Goal: Task Accomplishment & Management: Use online tool/utility

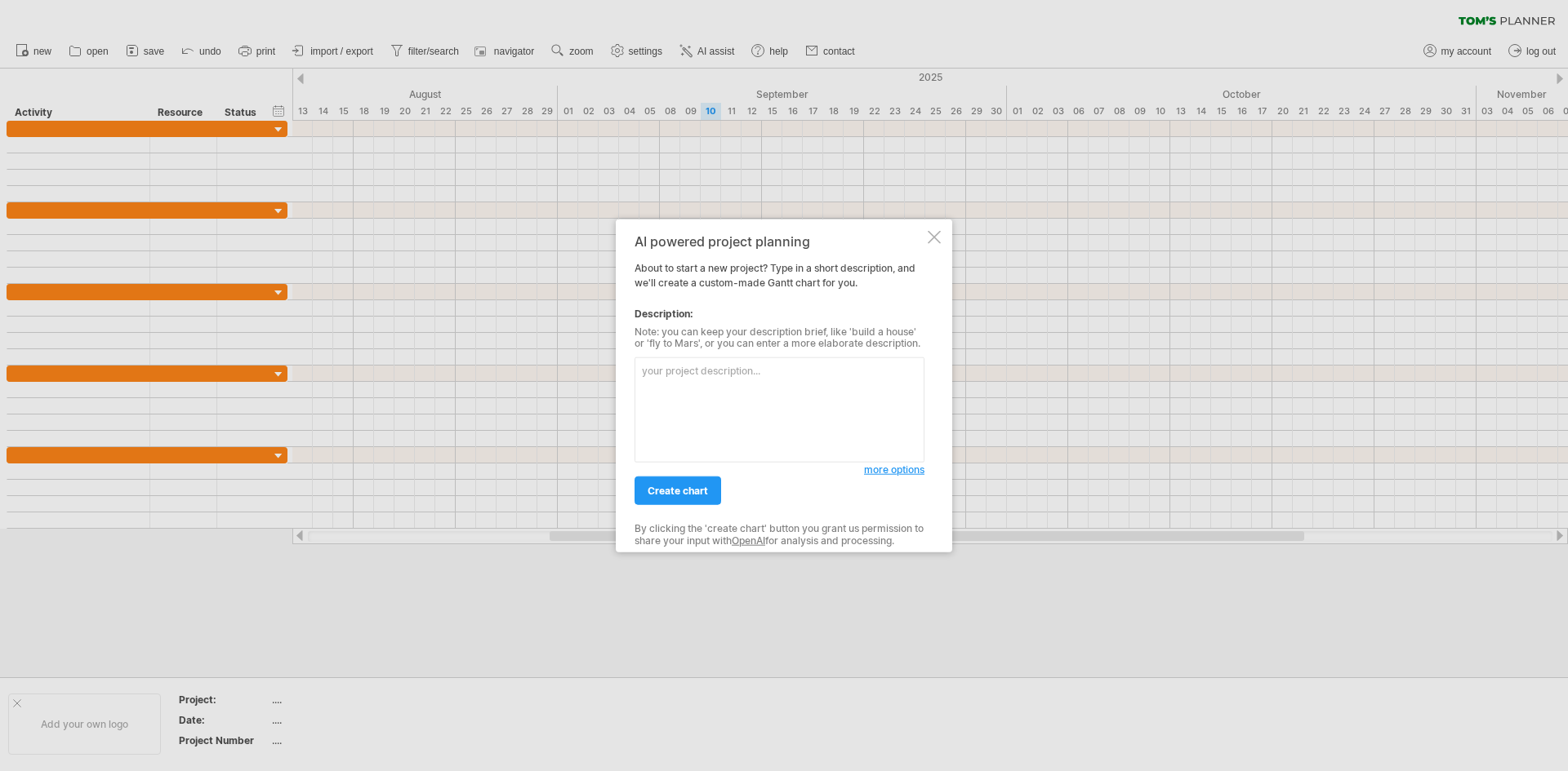
click at [933, 238] on div at bounding box center [934, 236] width 13 height 13
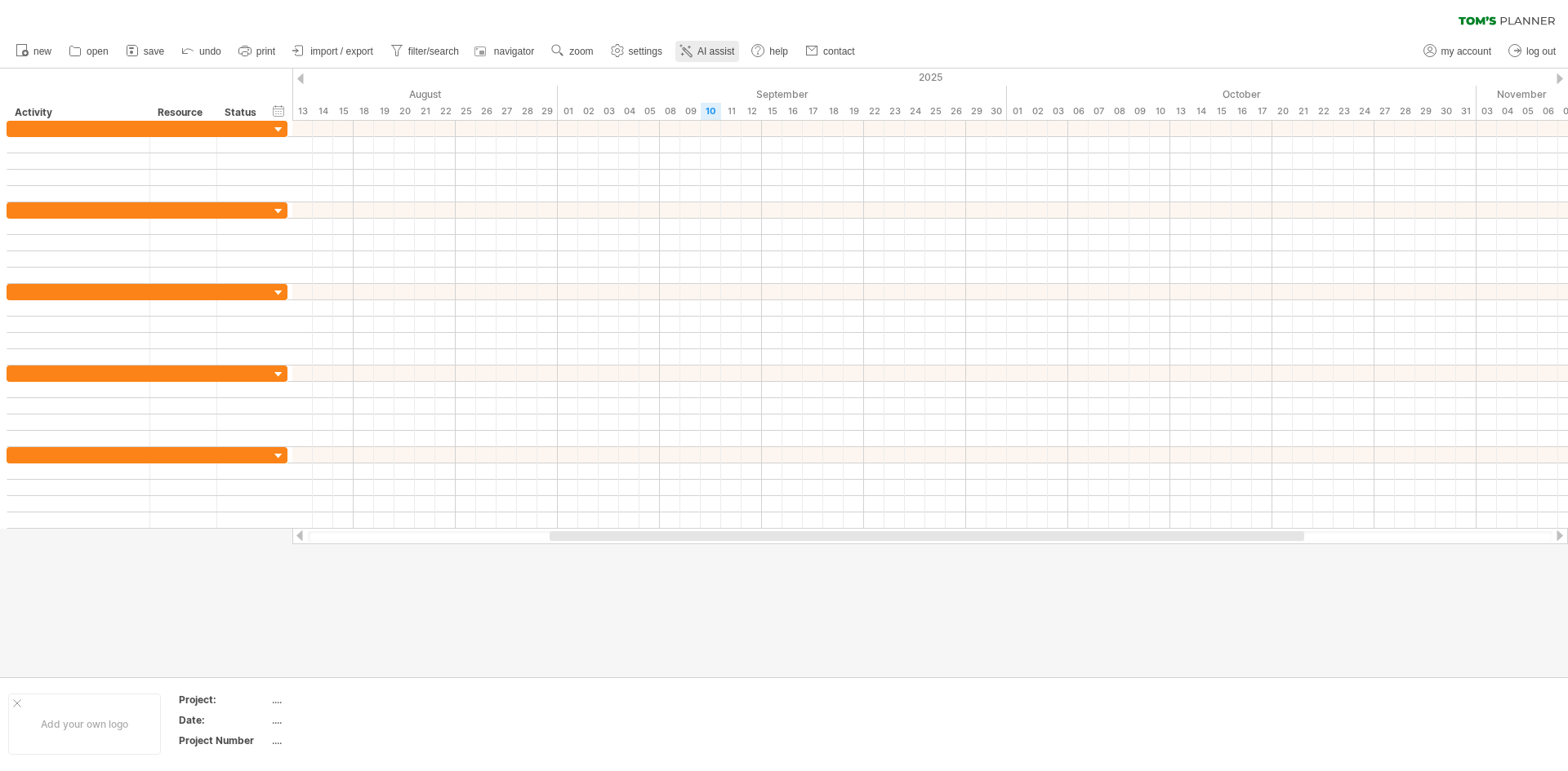
click at [697, 51] on link "AI assist" at bounding box center [707, 52] width 64 height 21
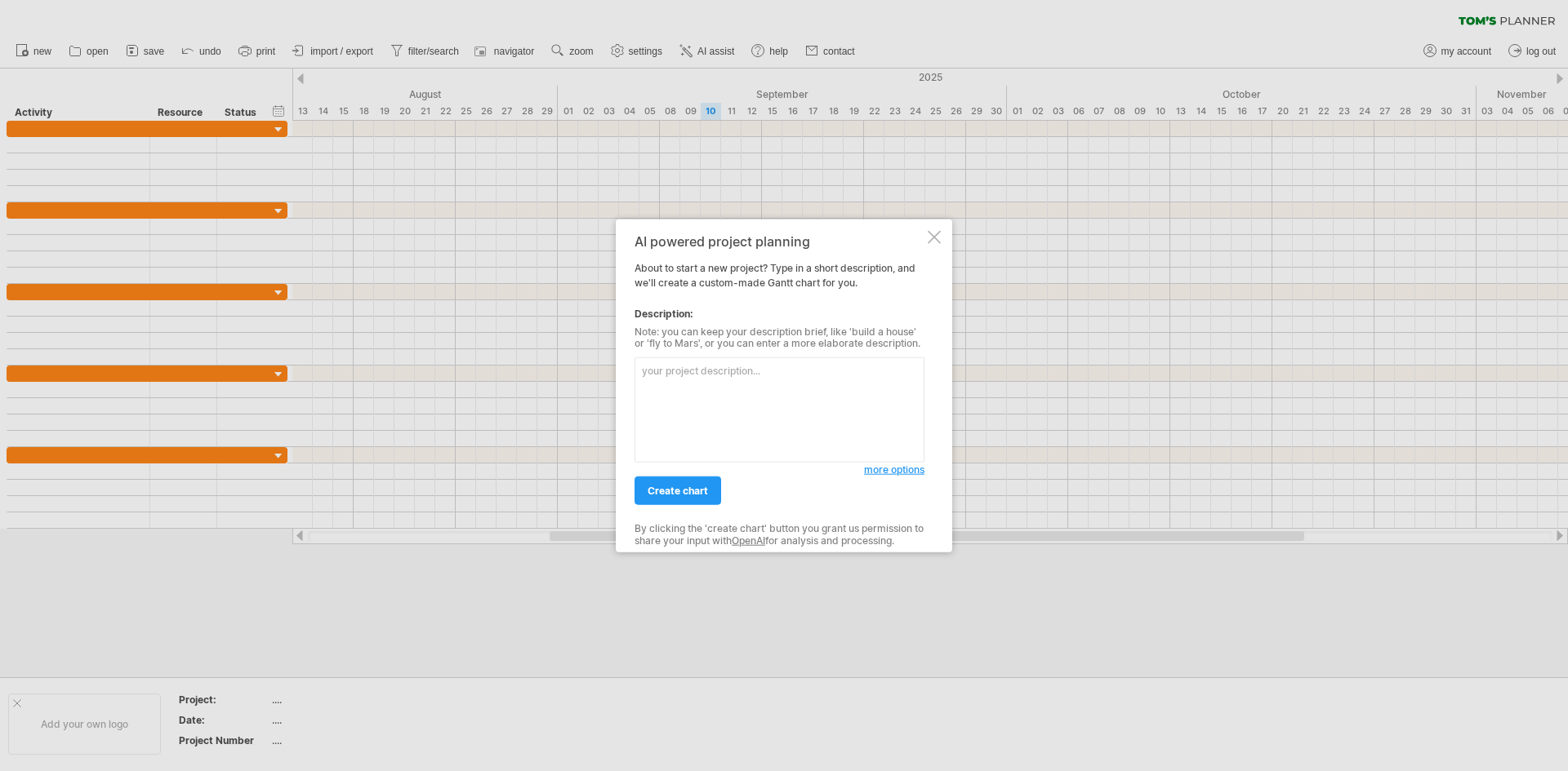
click at [744, 394] on textarea at bounding box center [780, 411] width 290 height 106
type textarea "dark mode"
click at [705, 481] on link "create chart" at bounding box center [677, 491] width 87 height 29
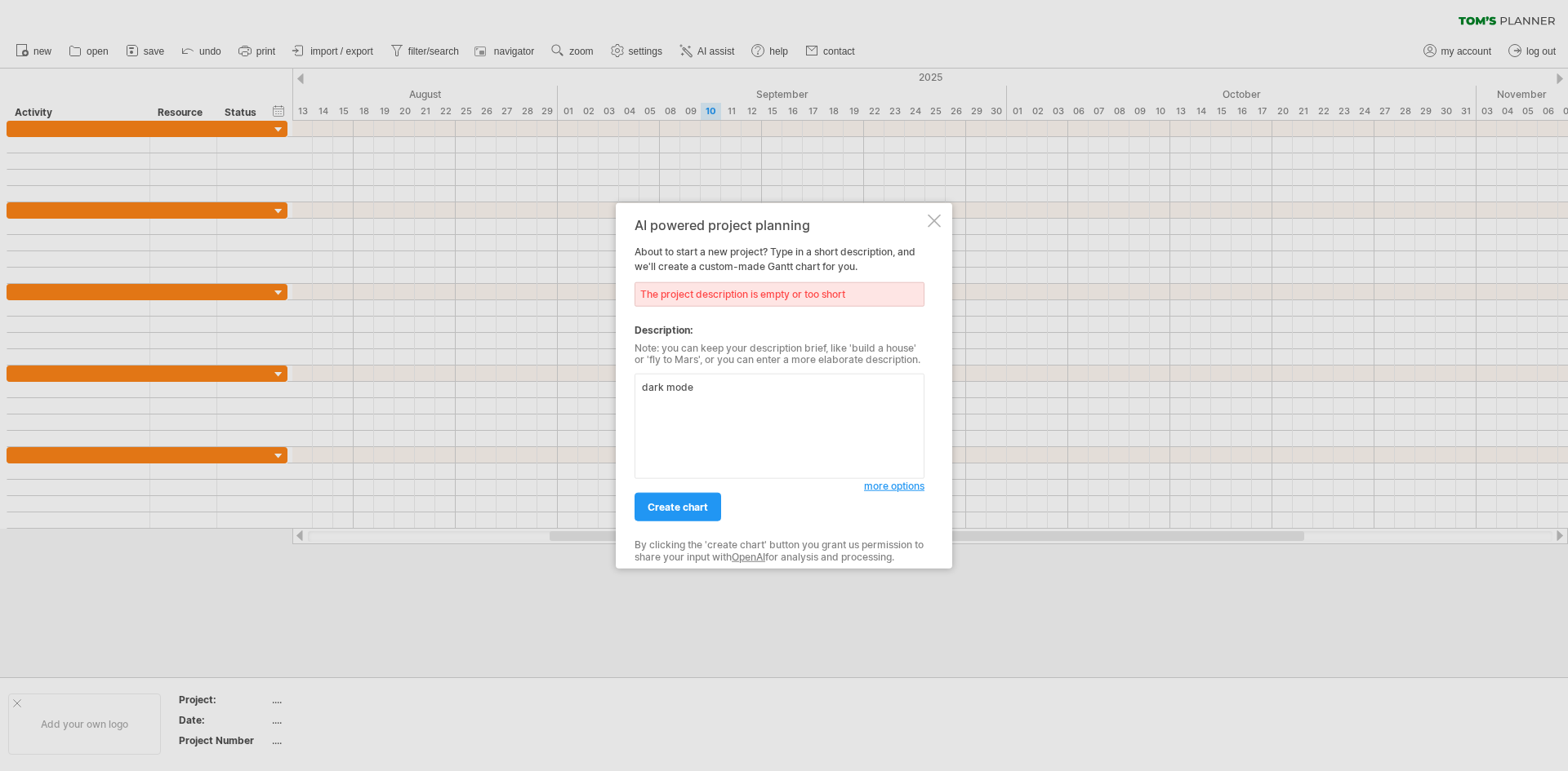
click at [725, 400] on textarea "dark mode" at bounding box center [780, 427] width 290 height 106
click at [725, 399] on textarea "dark mode" at bounding box center [780, 427] width 290 height 106
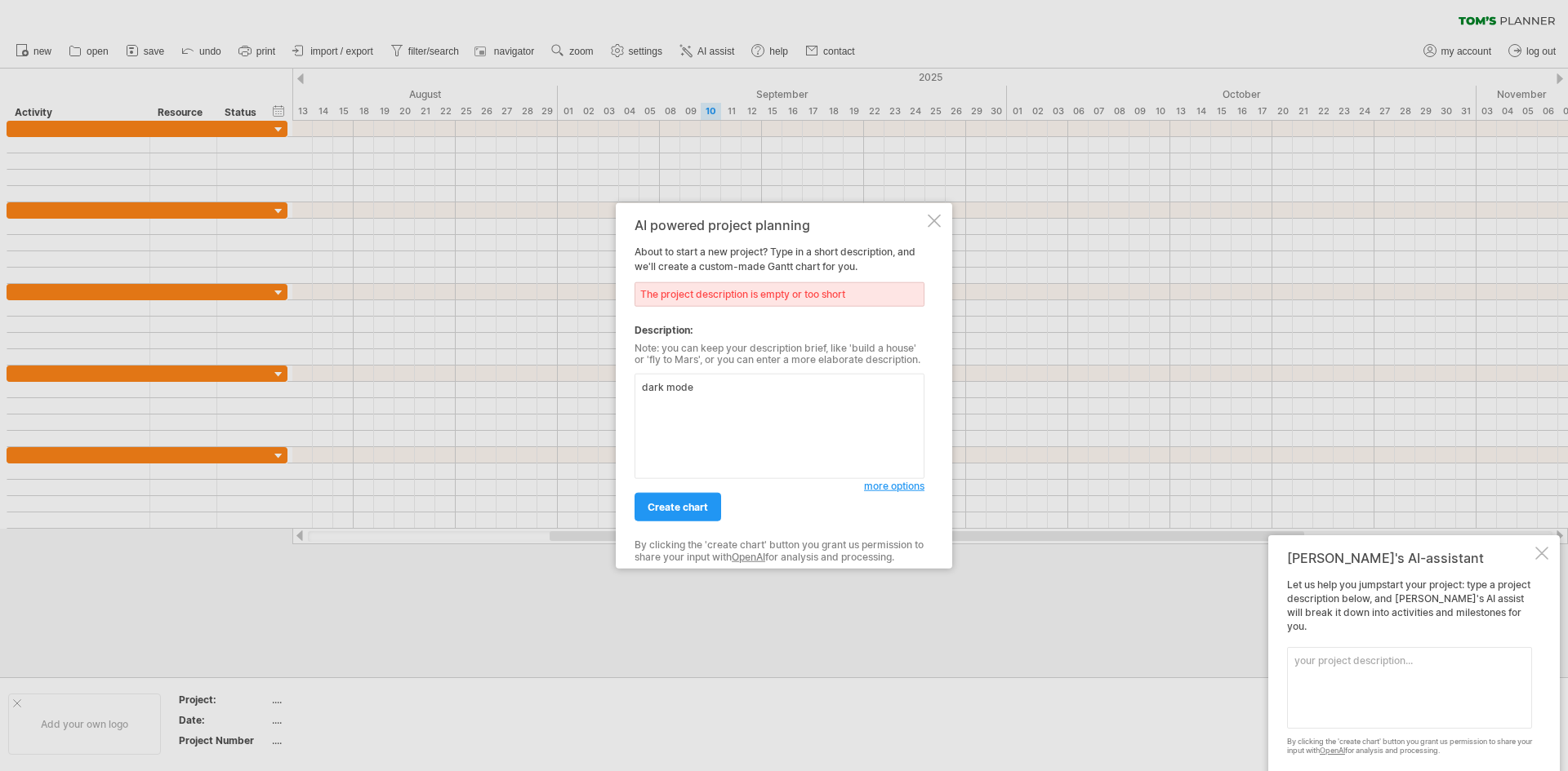
click at [931, 222] on div at bounding box center [934, 220] width 13 height 13
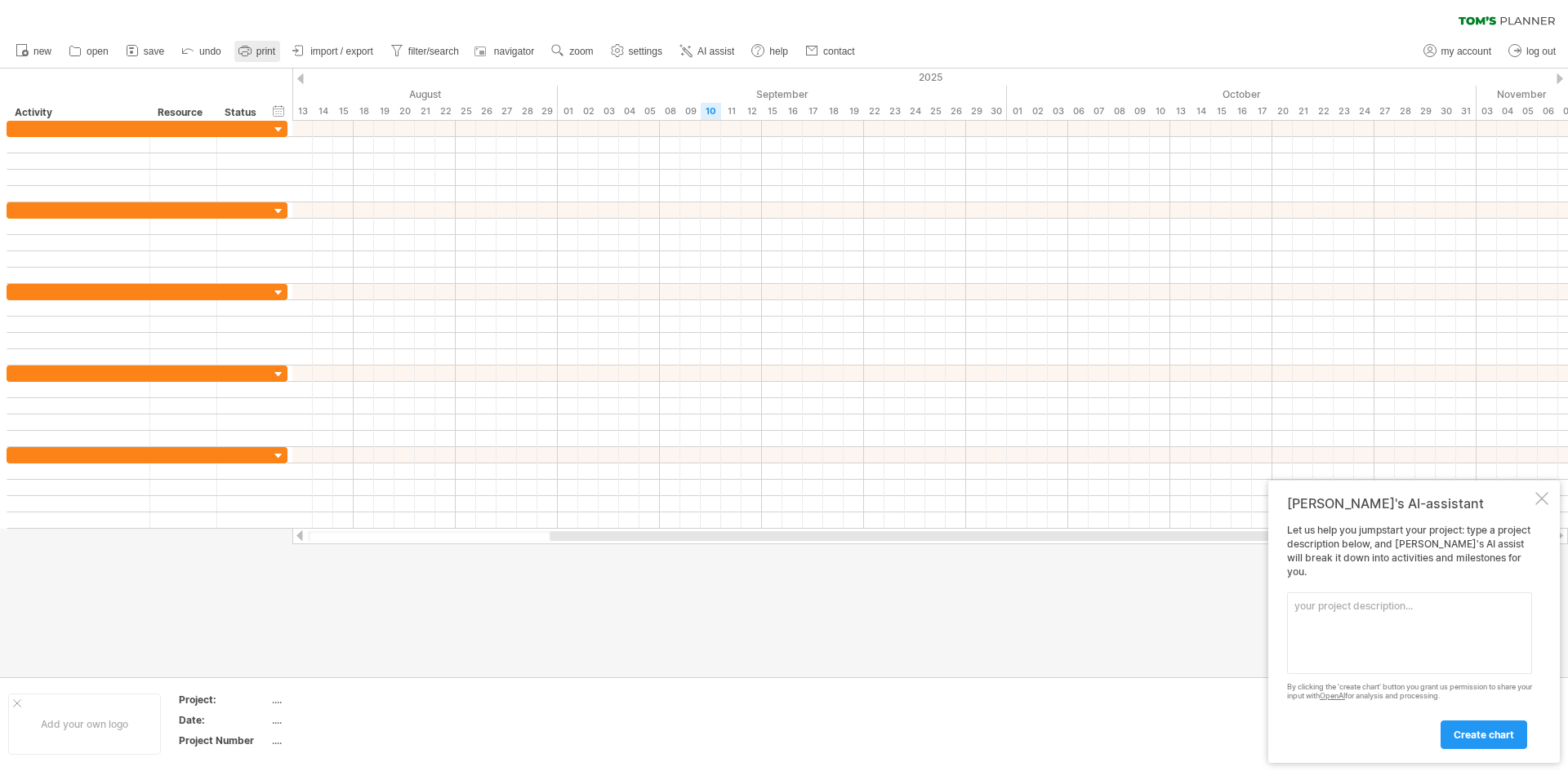
click at [272, 43] on link "print" at bounding box center [257, 52] width 46 height 21
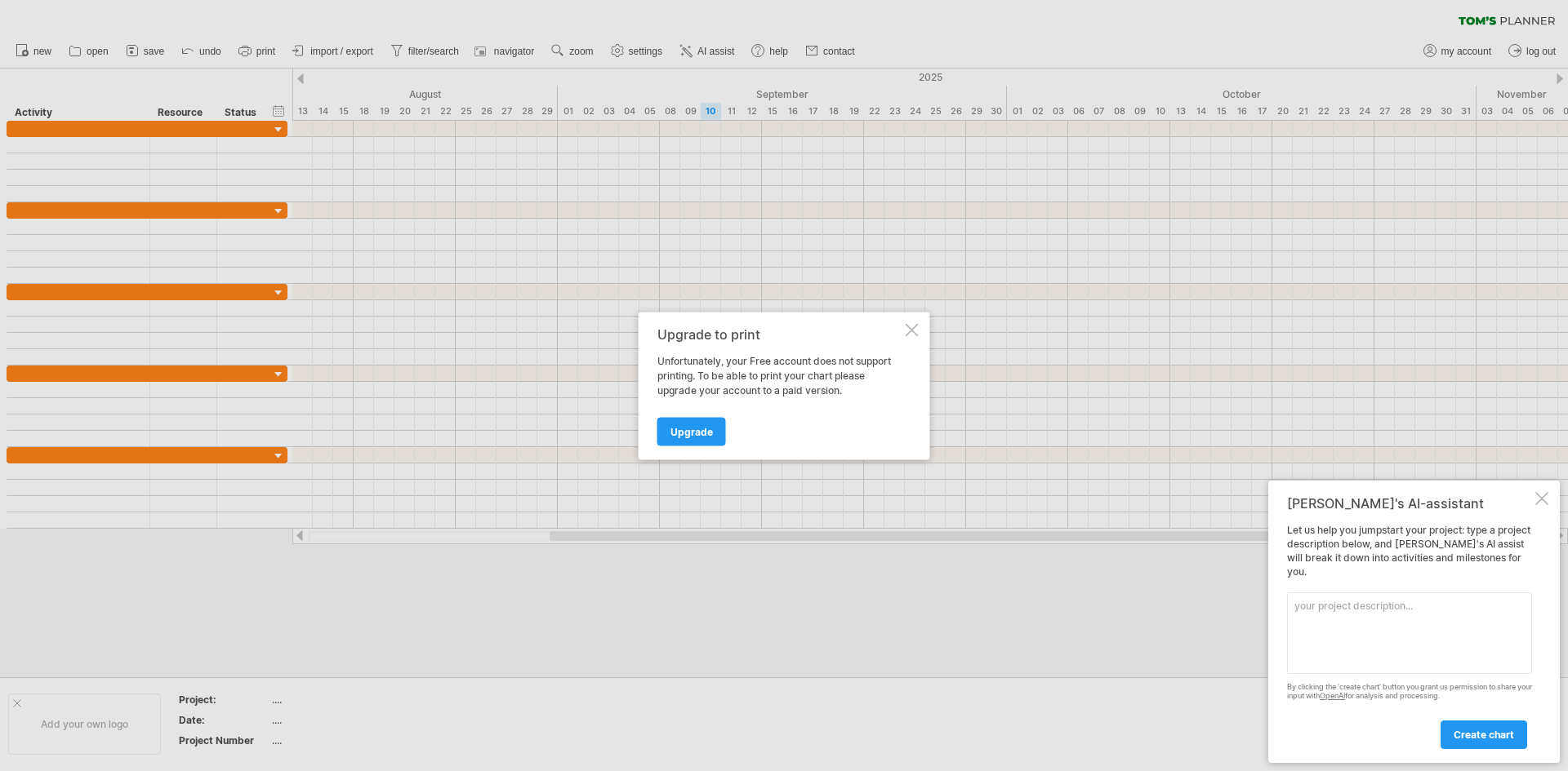
click at [917, 330] on div at bounding box center [912, 329] width 13 height 13
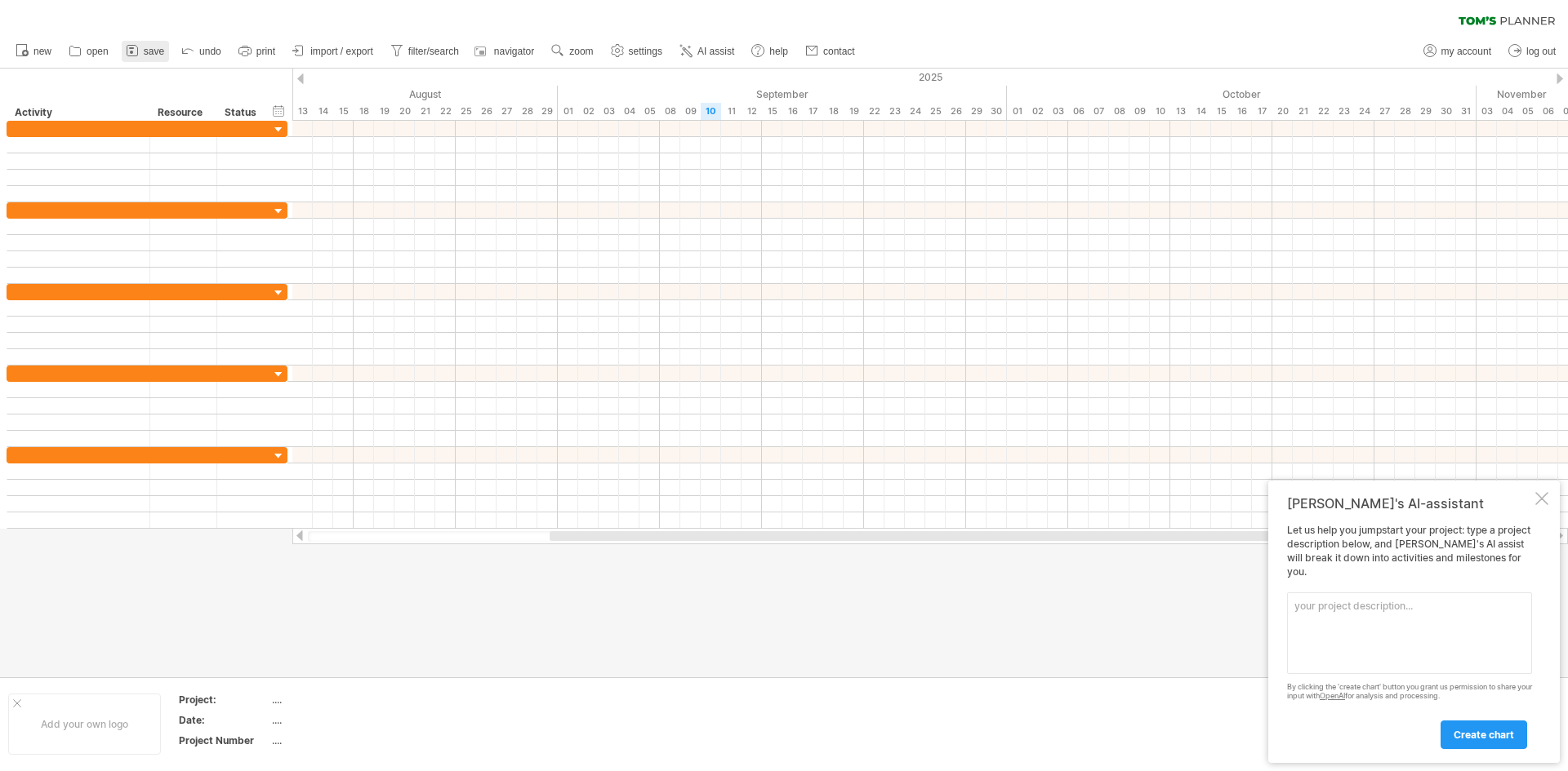
click at [145, 55] on span "save" at bounding box center [154, 51] width 21 height 12
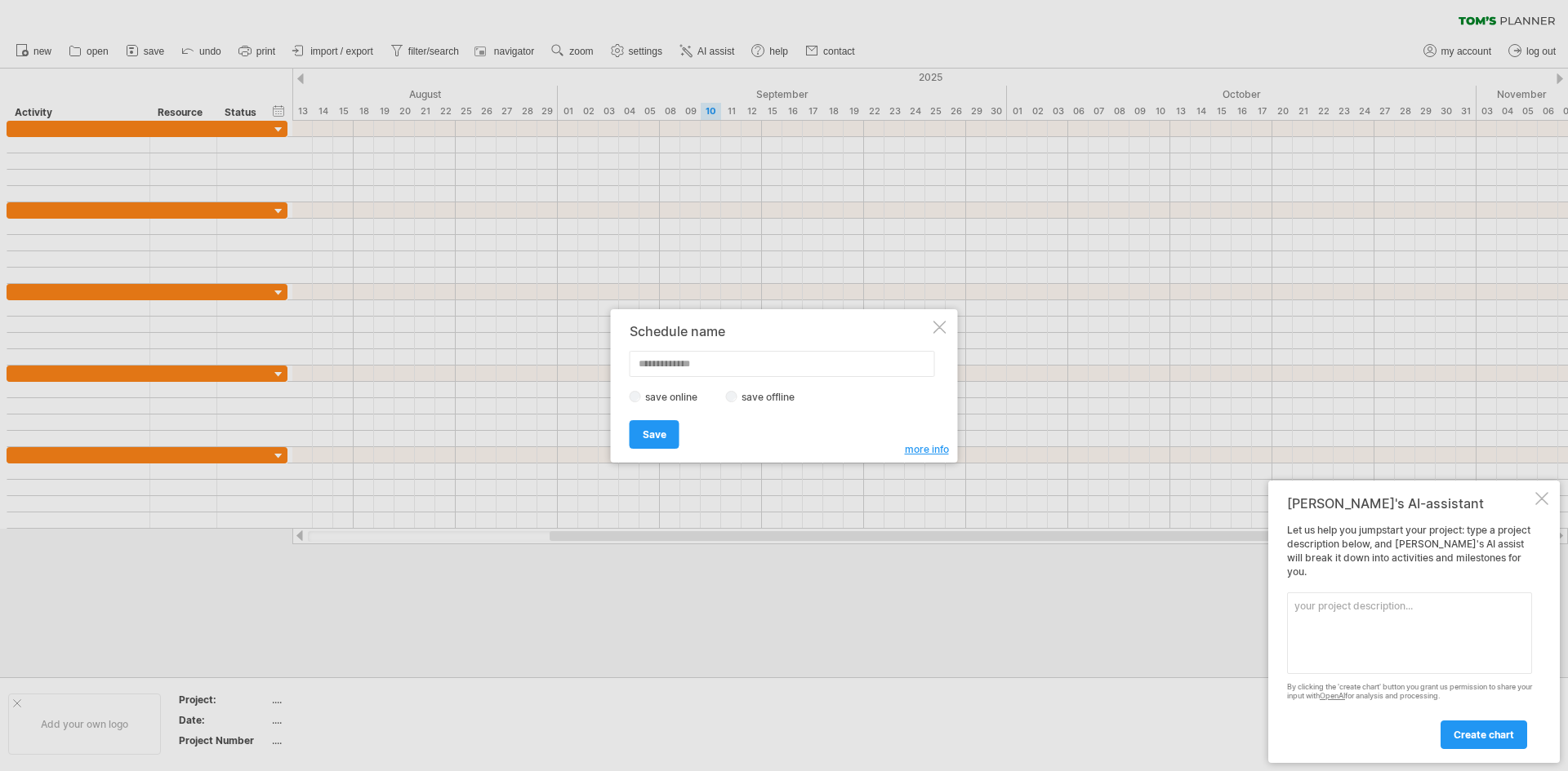
click at [943, 335] on div "Schedule name save online save offline more info Save Save Save schedules onlin…" at bounding box center [785, 386] width 347 height 154
click at [939, 328] on div at bounding box center [940, 327] width 13 height 13
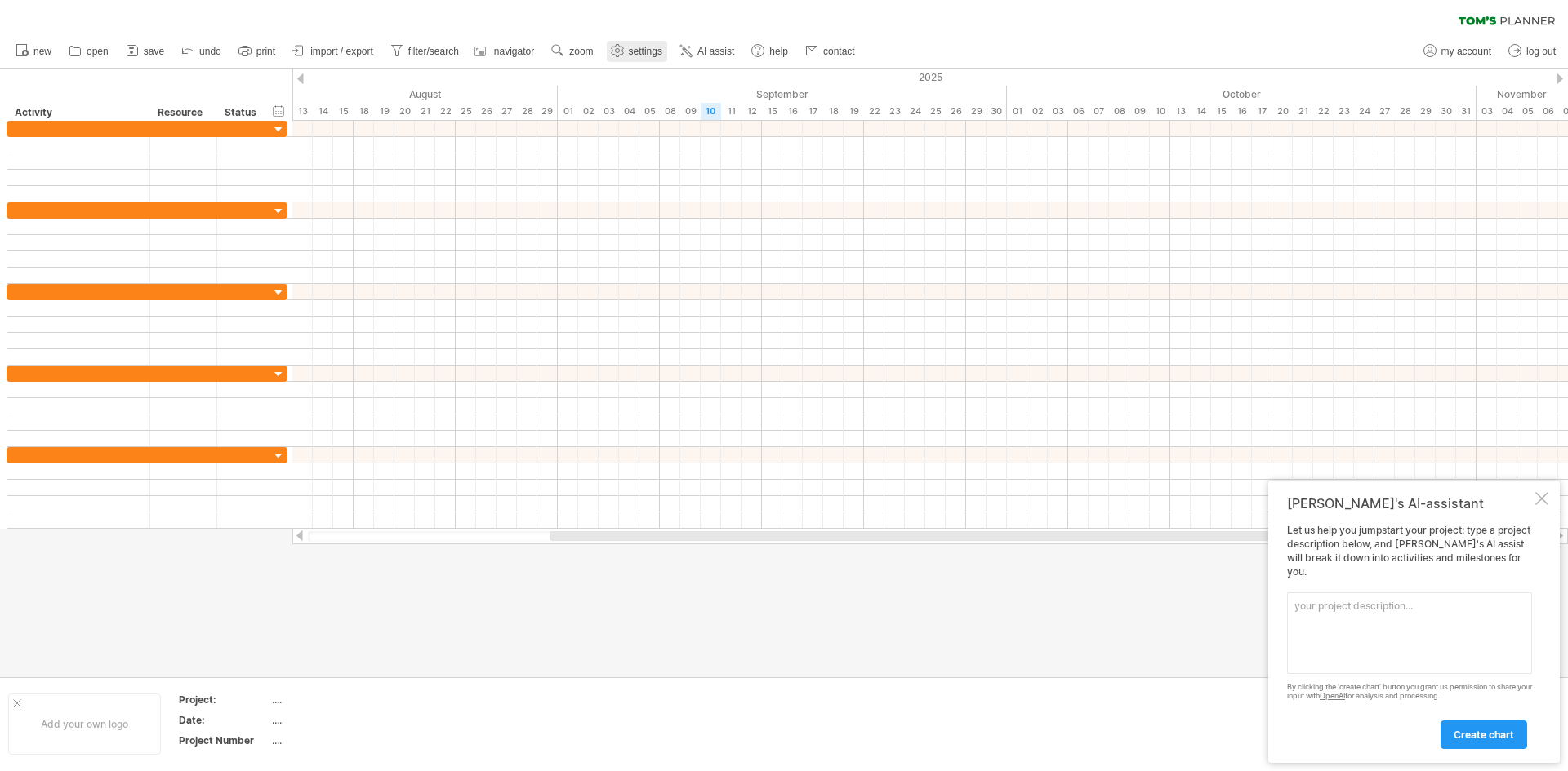
click at [645, 47] on span "settings" at bounding box center [645, 51] width 33 height 12
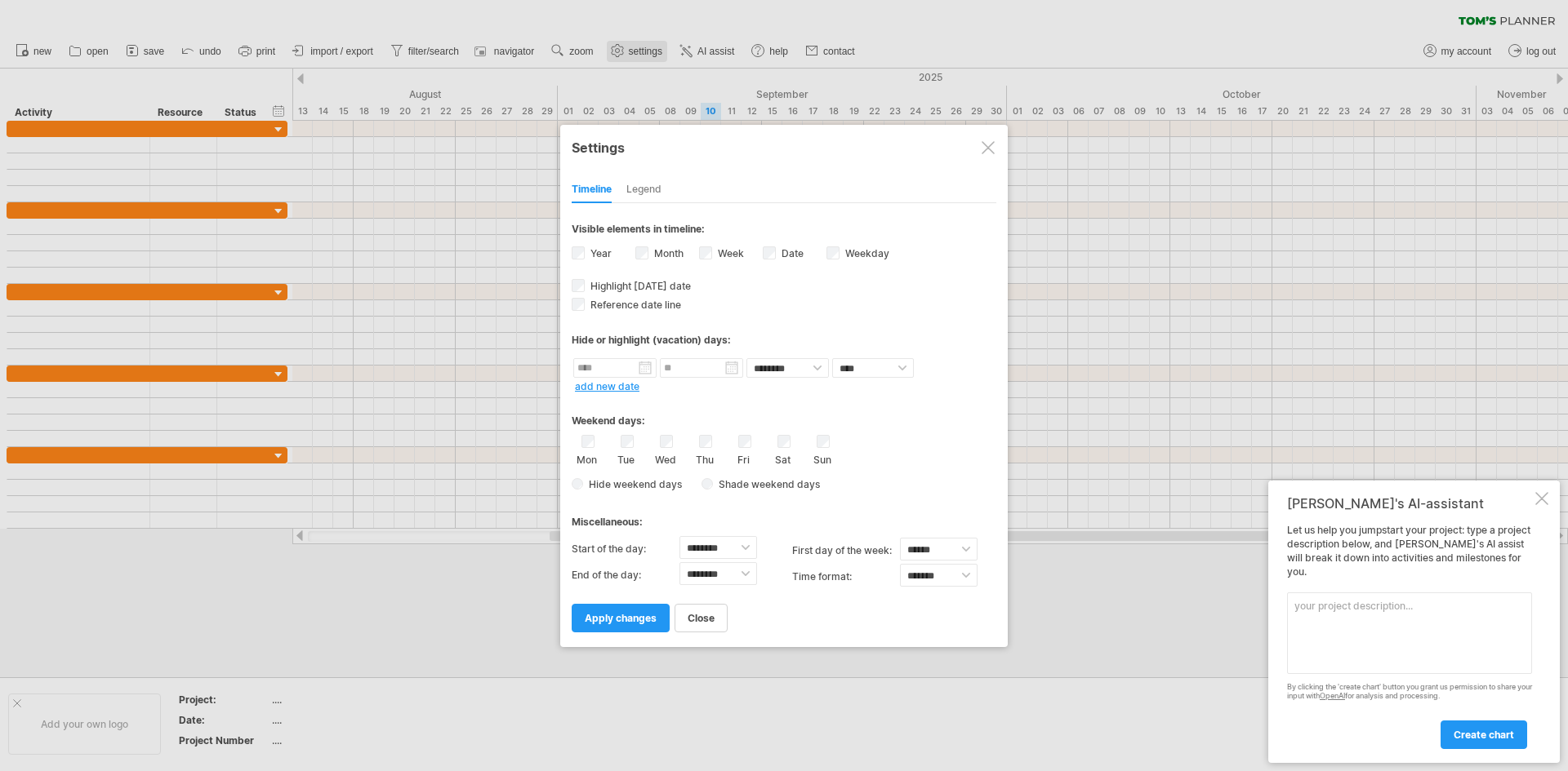
click at [645, 47] on div at bounding box center [784, 386] width 1568 height 771
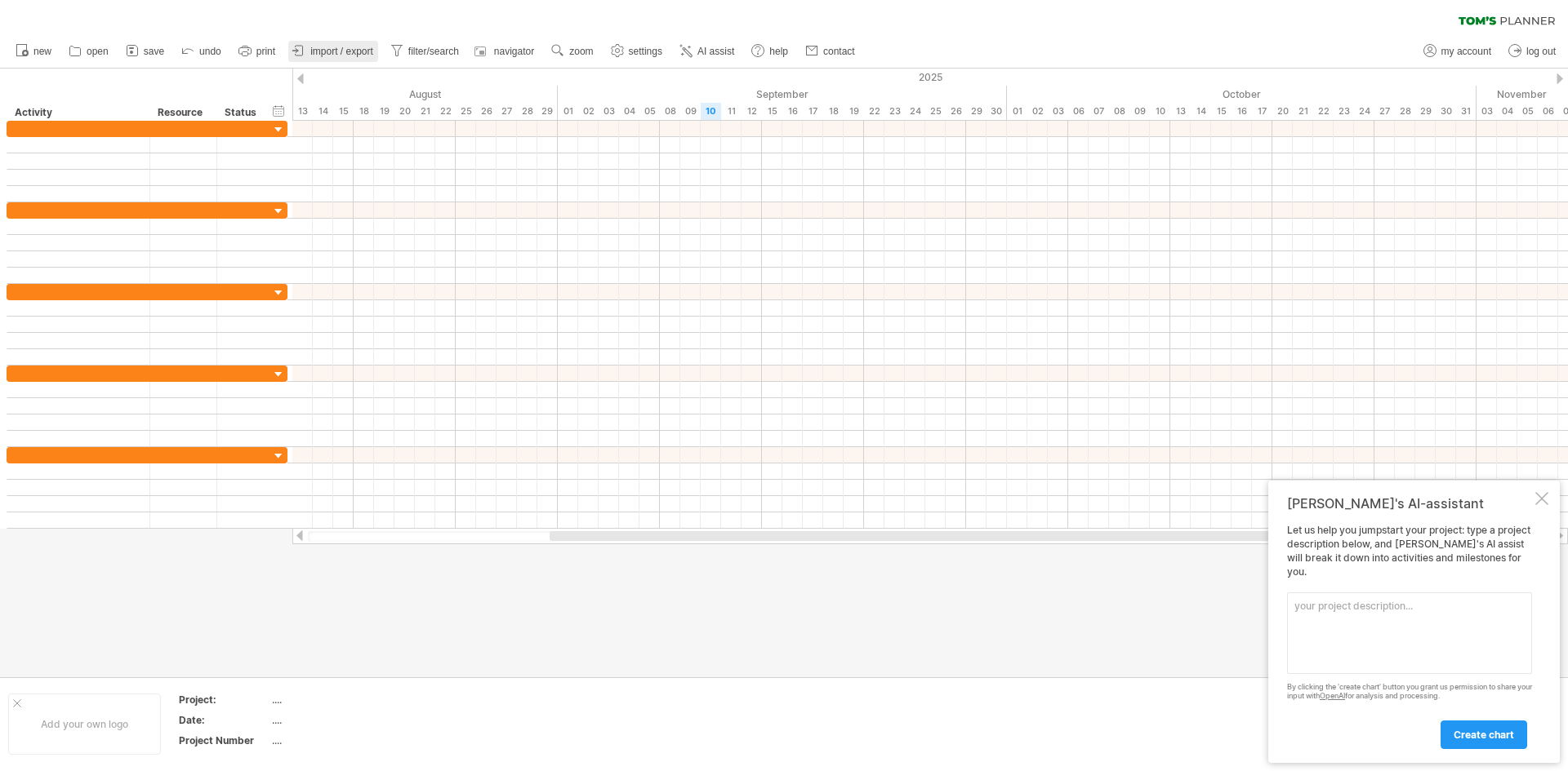
click at [359, 54] on span "import / export" at bounding box center [342, 51] width 63 height 12
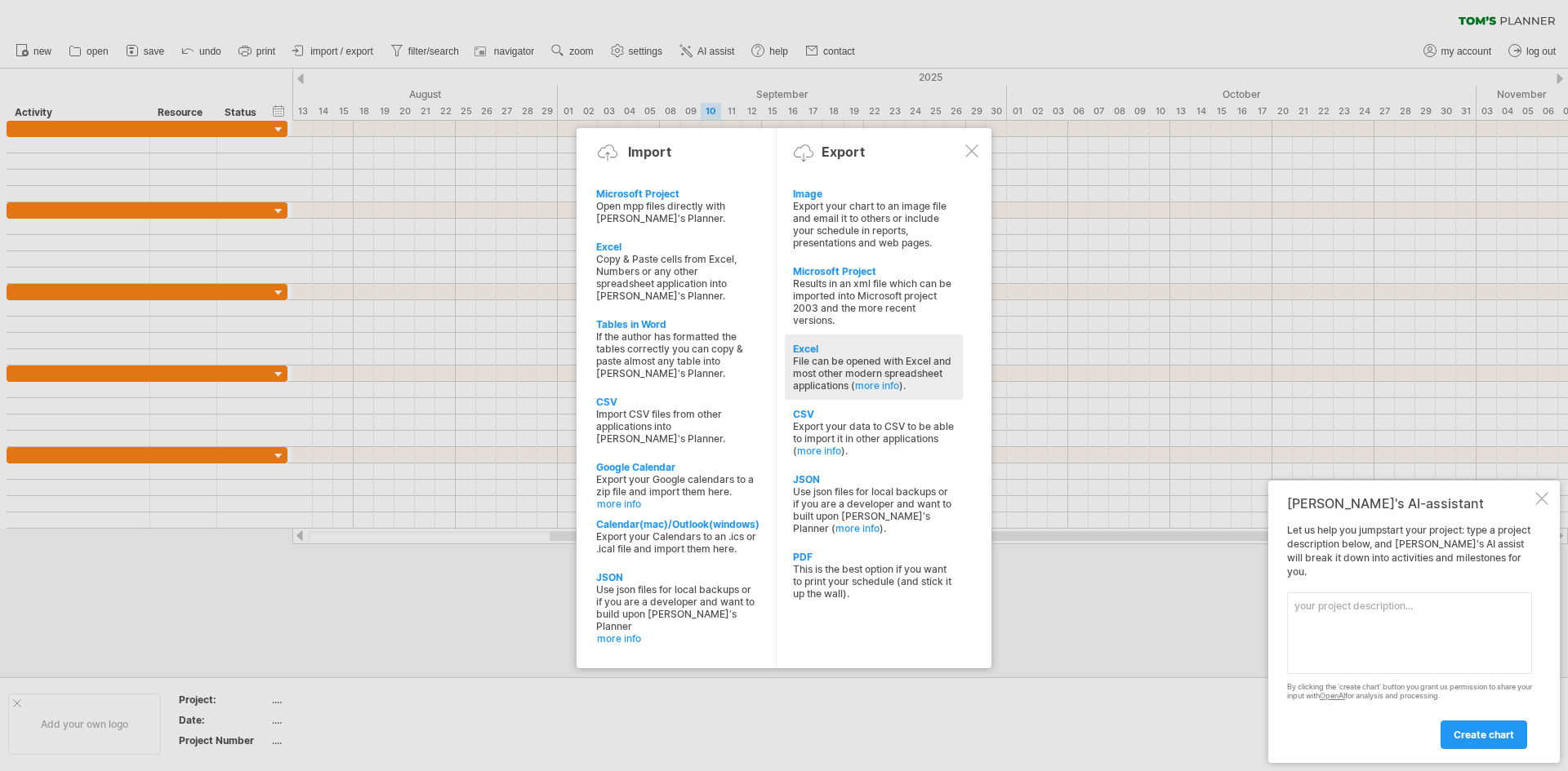
click at [928, 384] on div "File can be opened with Excel and most other modern spreadsheet applications ( …" at bounding box center [873, 373] width 162 height 37
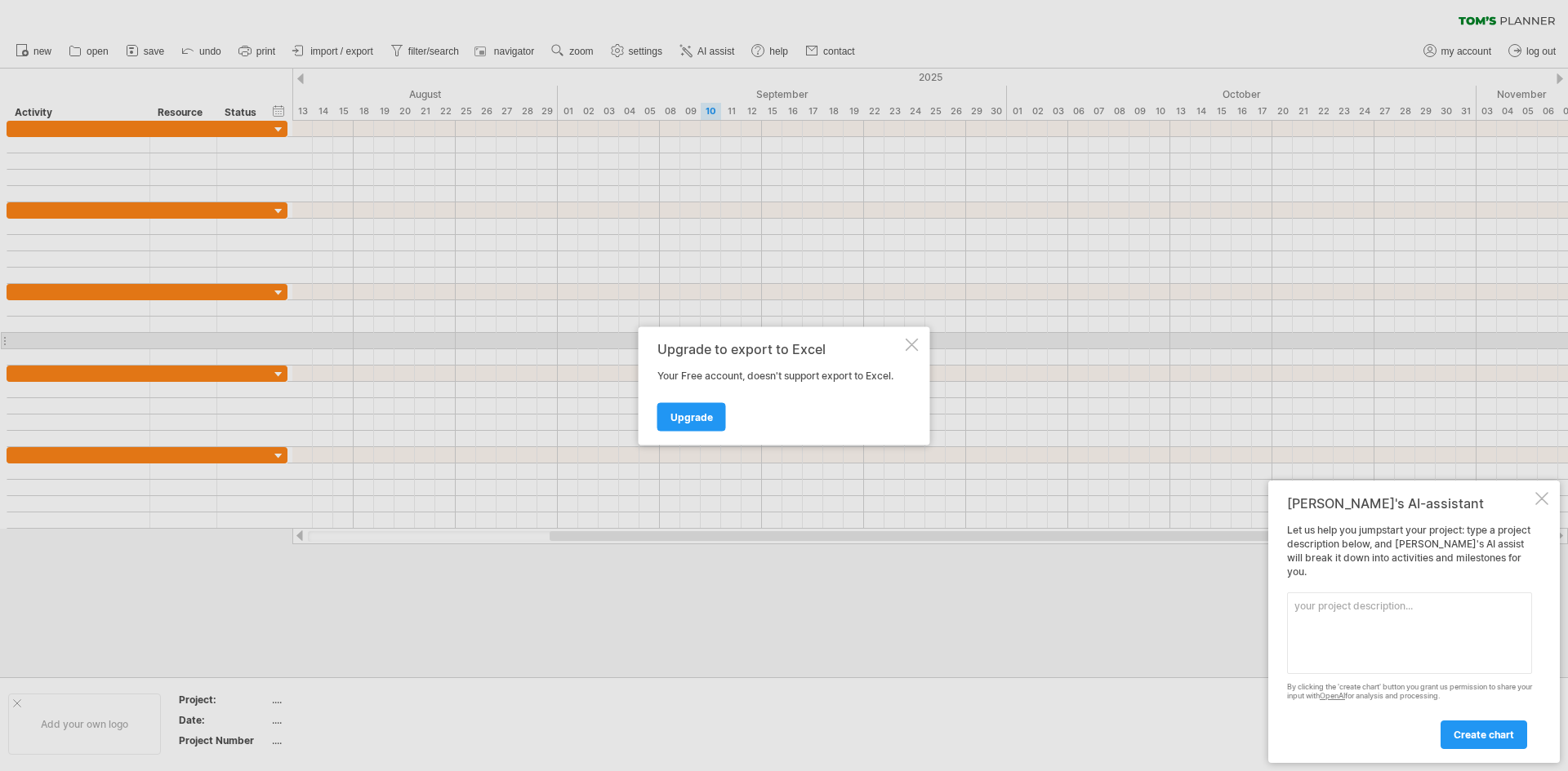
click at [917, 346] on div at bounding box center [912, 344] width 13 height 13
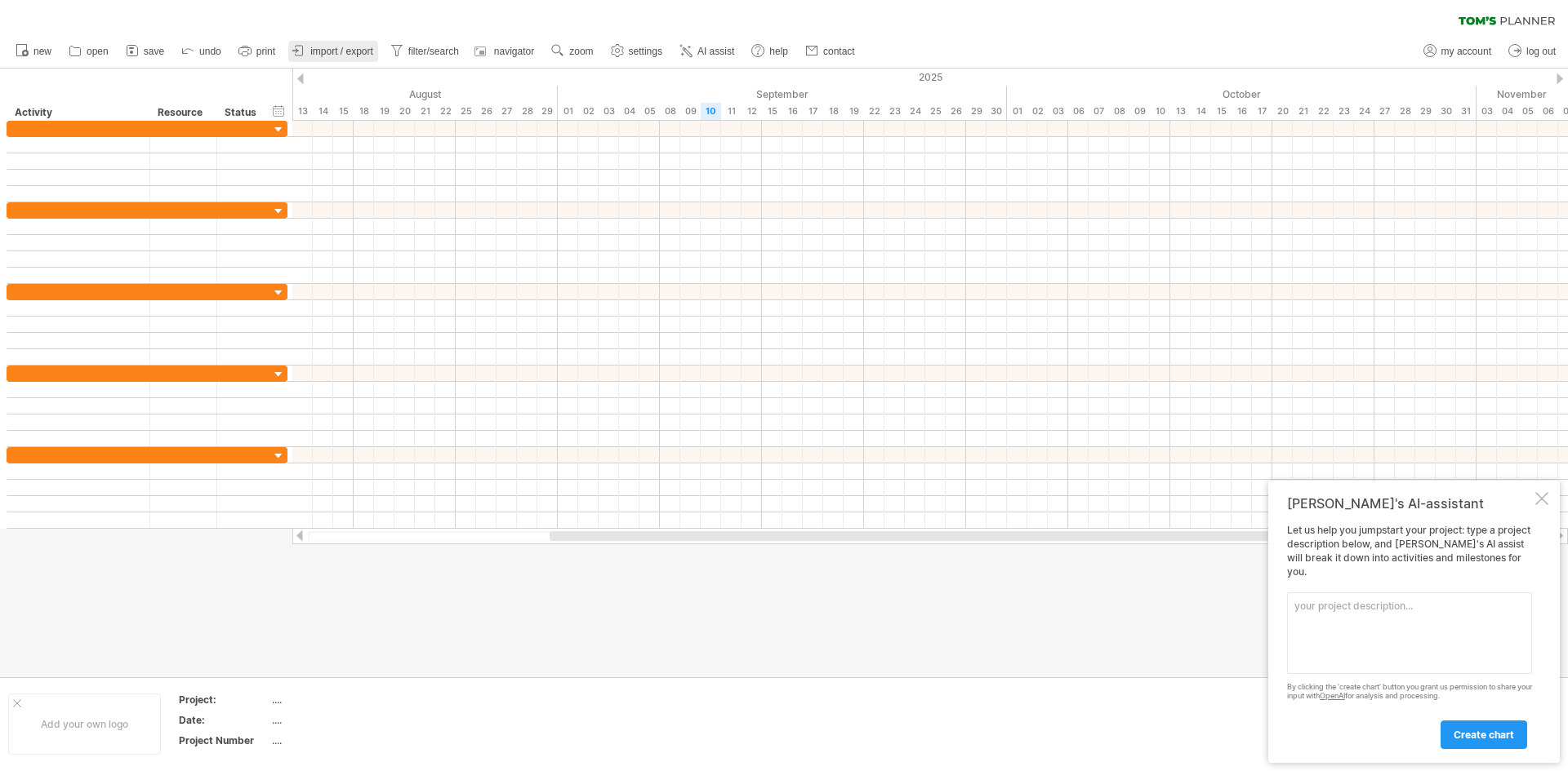
click at [333, 57] on link "import / export" at bounding box center [333, 52] width 89 height 21
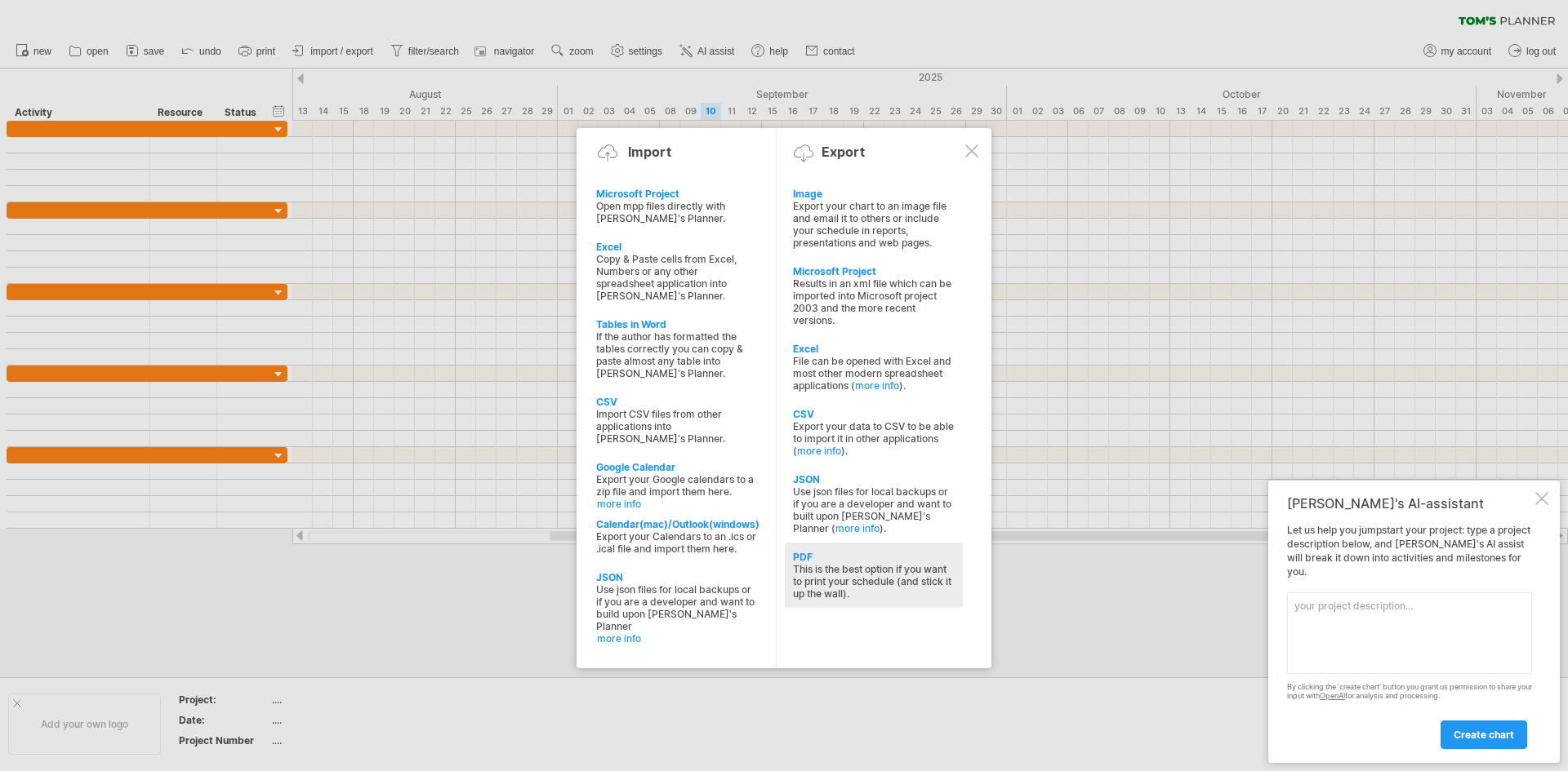
click at [863, 555] on div "PDF" at bounding box center [873, 557] width 162 height 13
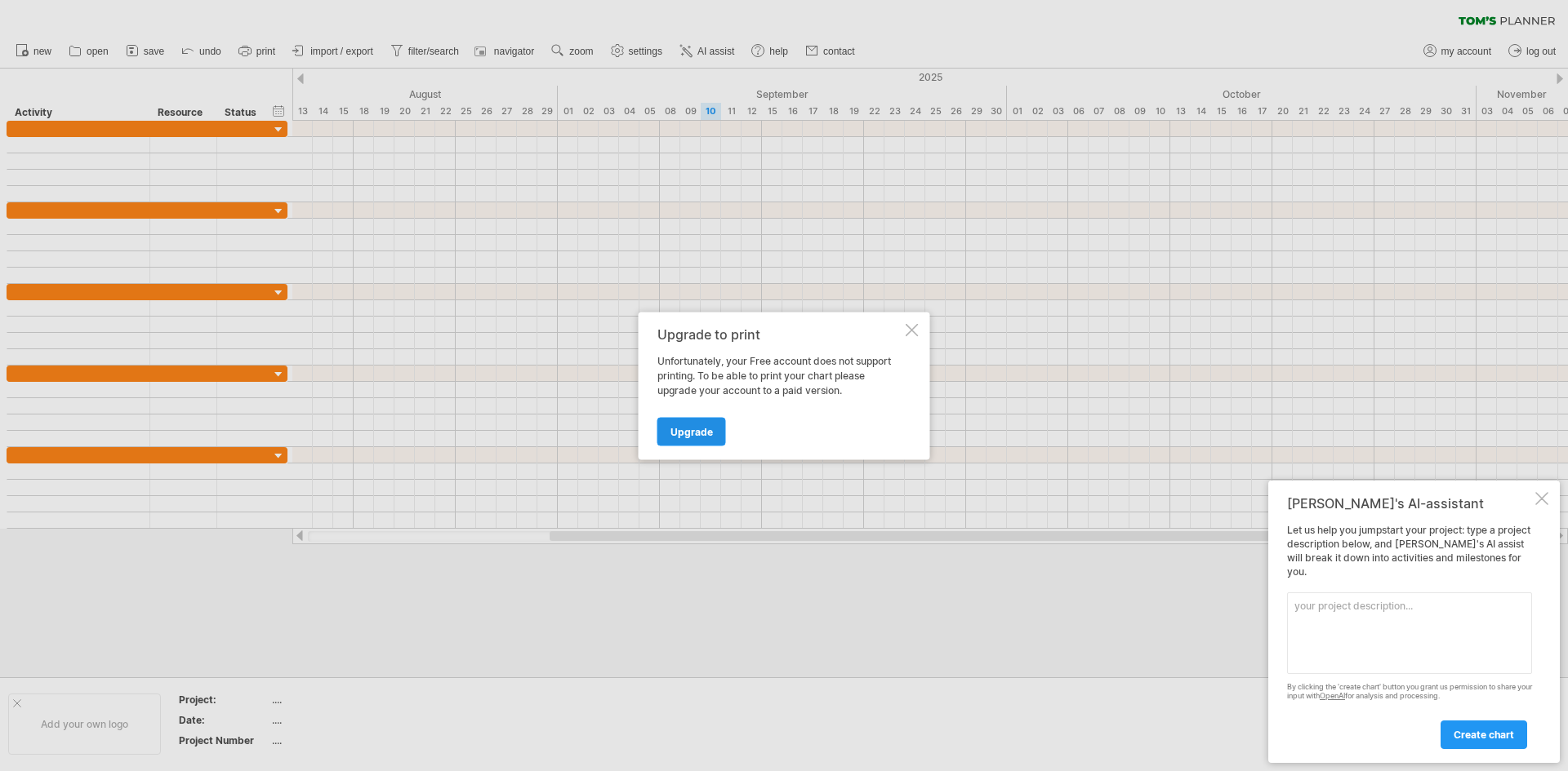
click at [696, 421] on link "Upgrade" at bounding box center [692, 431] width 69 height 29
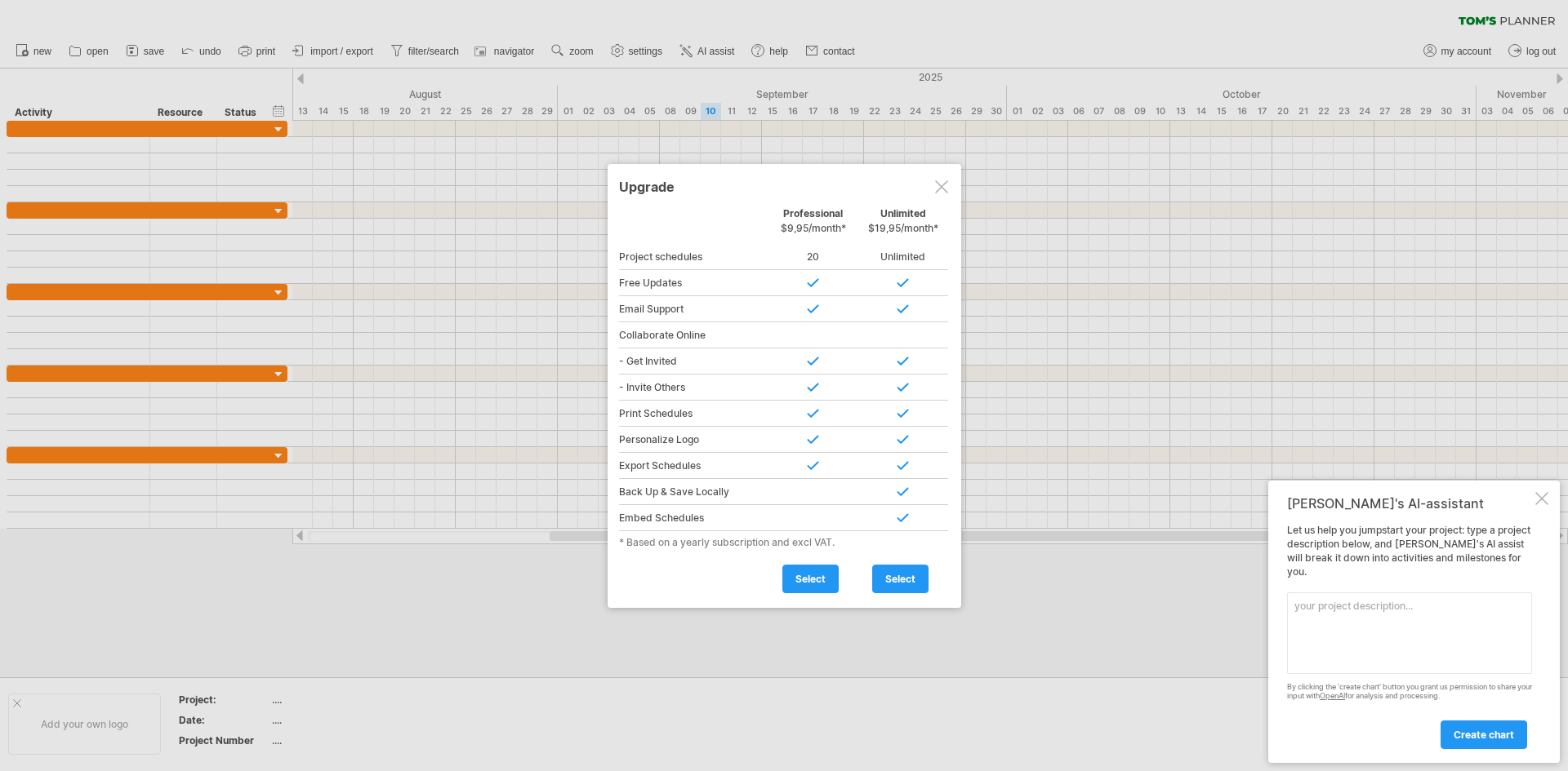
click at [943, 182] on div at bounding box center [942, 187] width 13 height 13
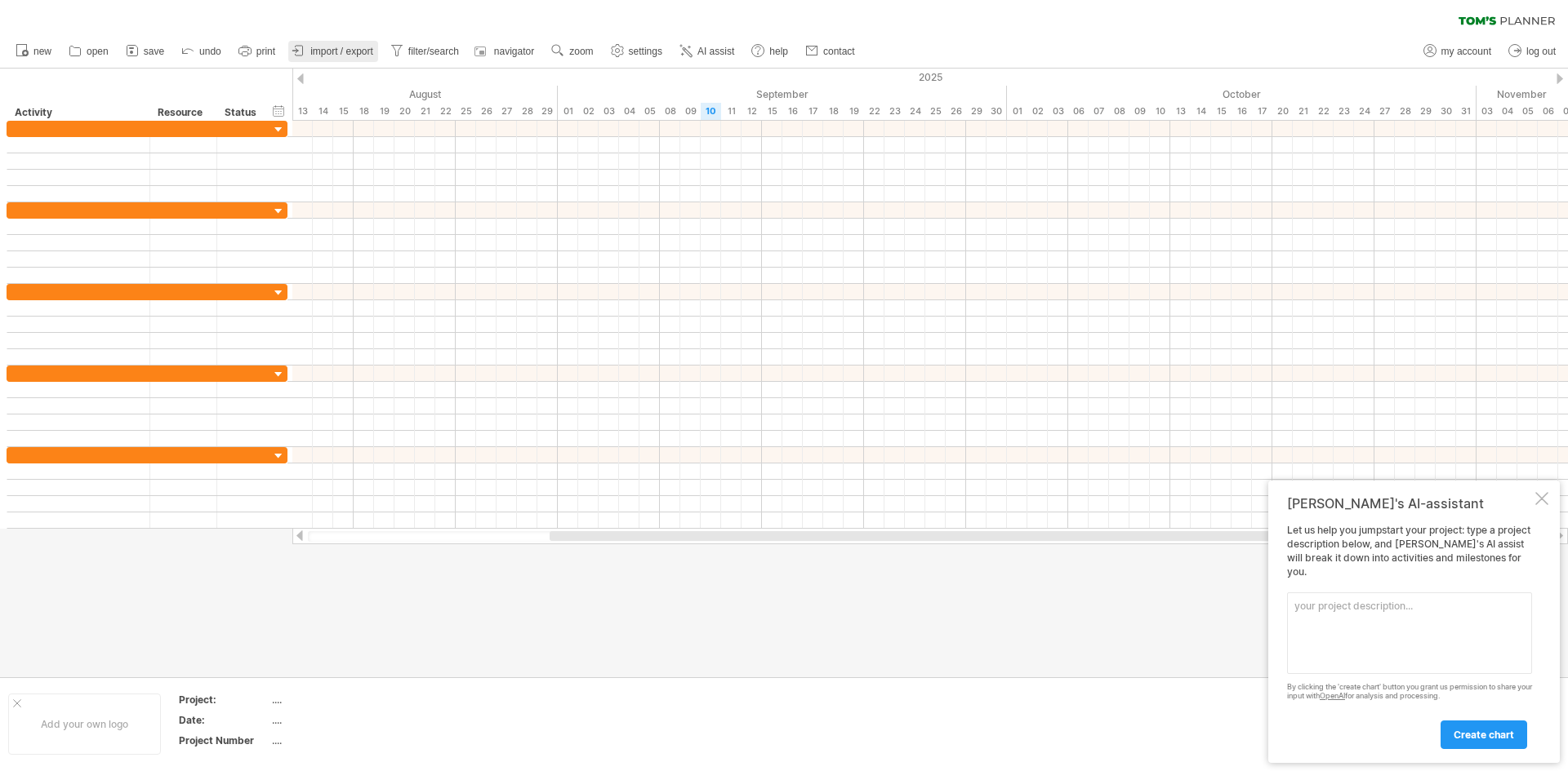
click at [346, 51] on span "import / export" at bounding box center [342, 51] width 63 height 12
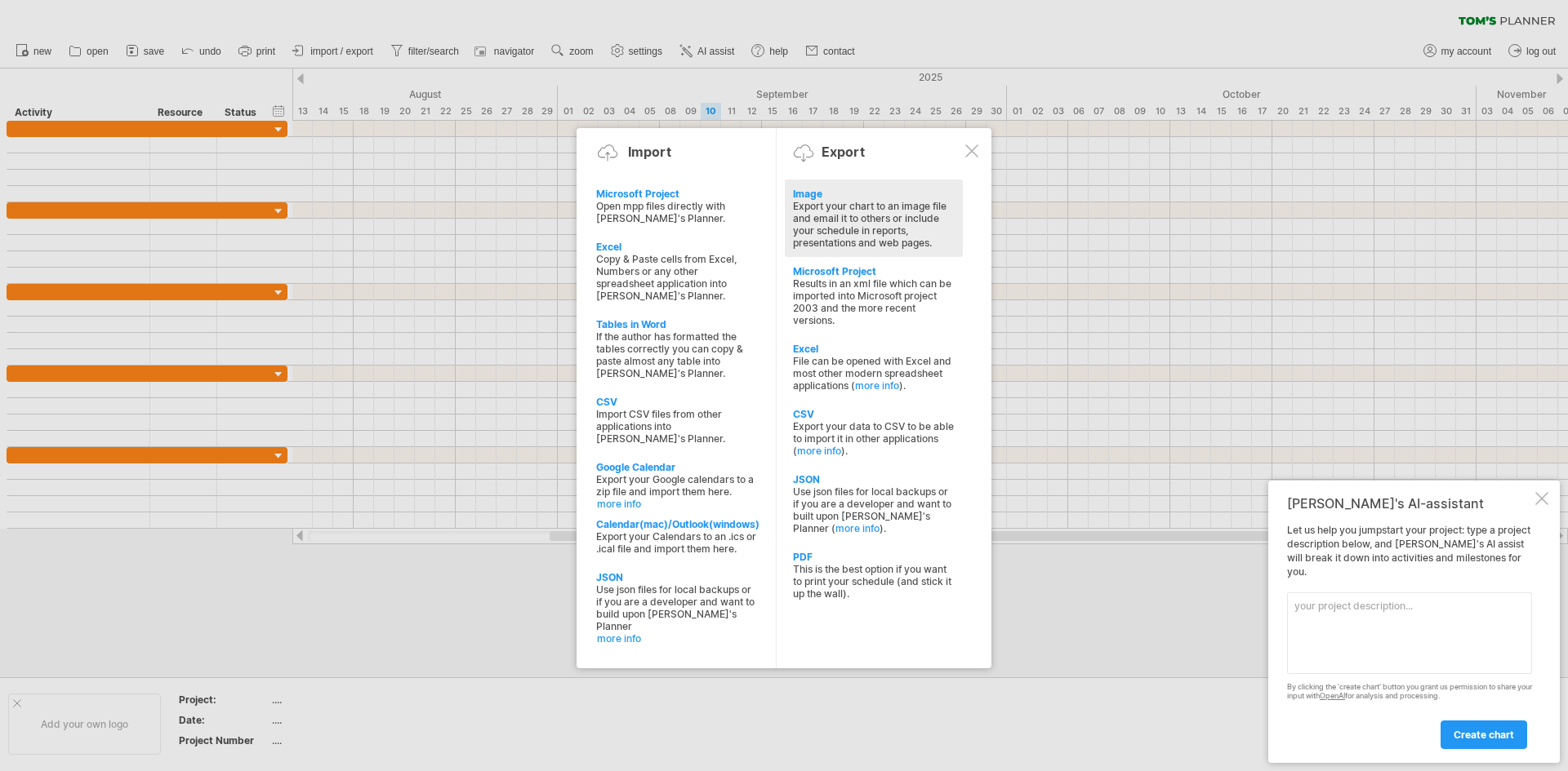
click at [874, 218] on div "Export your chart to an image file and email it to others or include your sched…" at bounding box center [873, 225] width 162 height 49
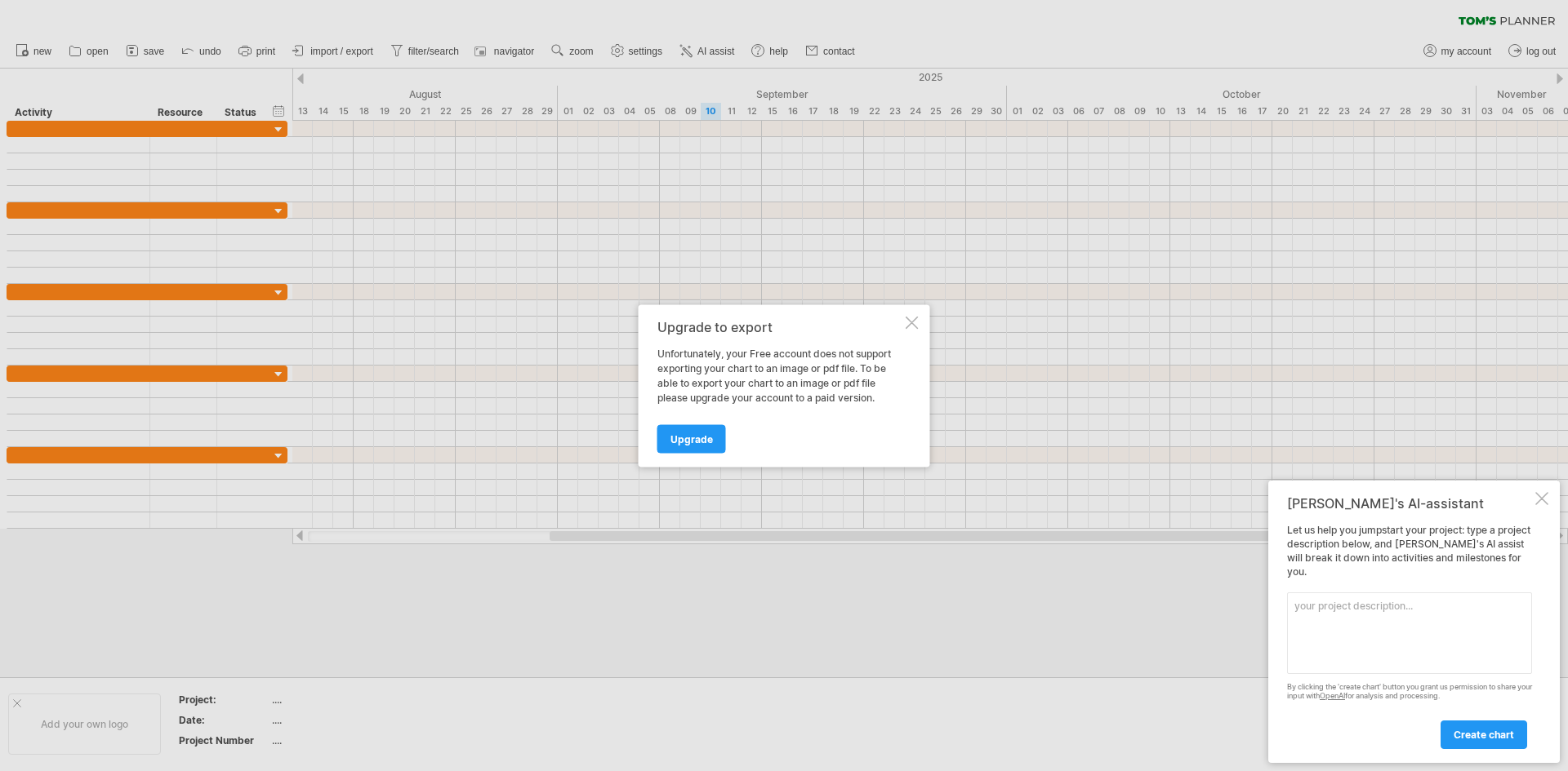
click at [907, 328] on div at bounding box center [912, 322] width 13 height 13
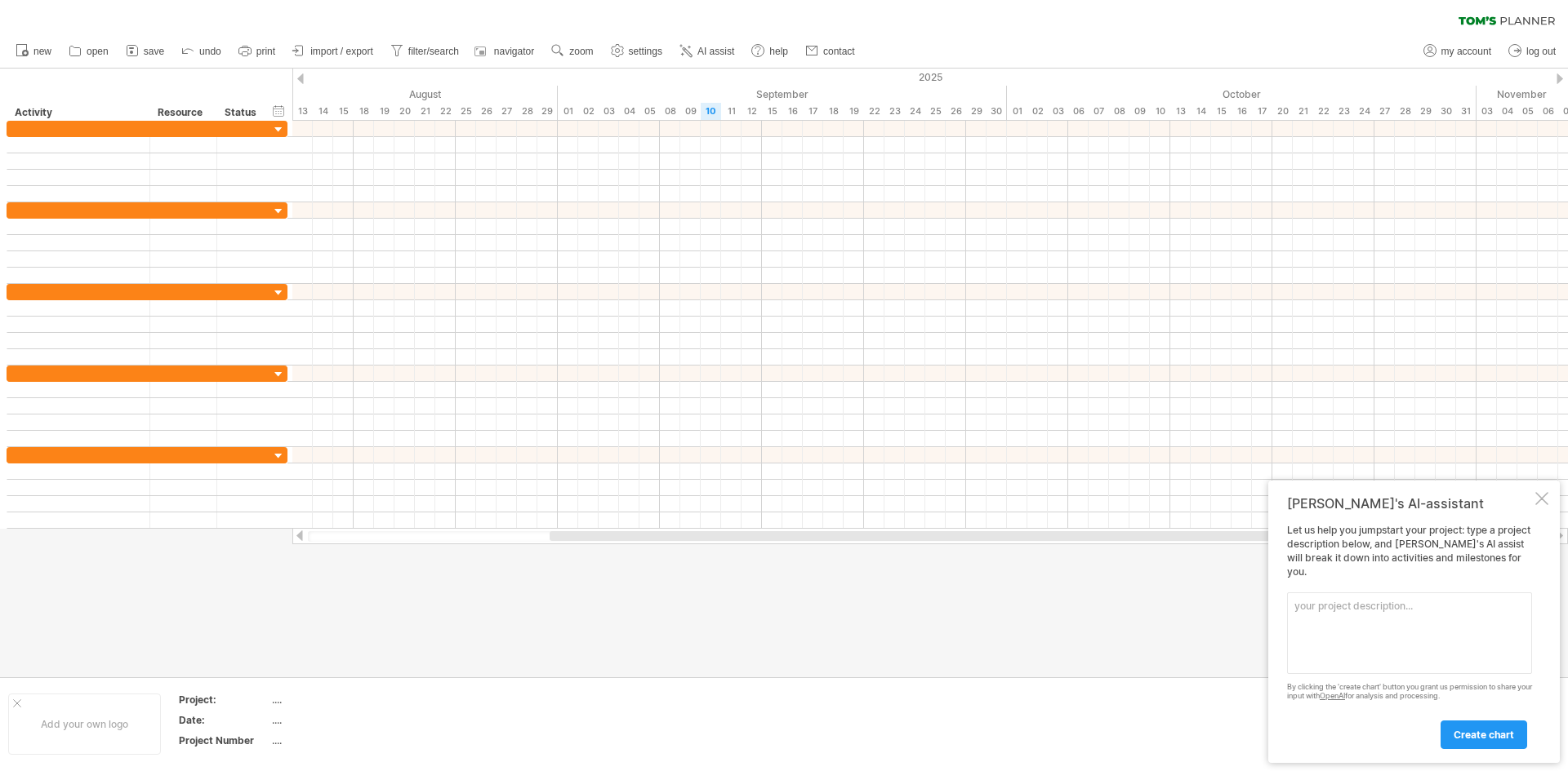
click at [507, 648] on div at bounding box center [784, 373] width 1568 height 609
click at [473, 55] on link "navigator" at bounding box center [505, 52] width 67 height 21
click at [484, 53] on rect at bounding box center [481, 53] width 4 height 4
click at [1008, 573] on div at bounding box center [784, 373] width 1568 height 609
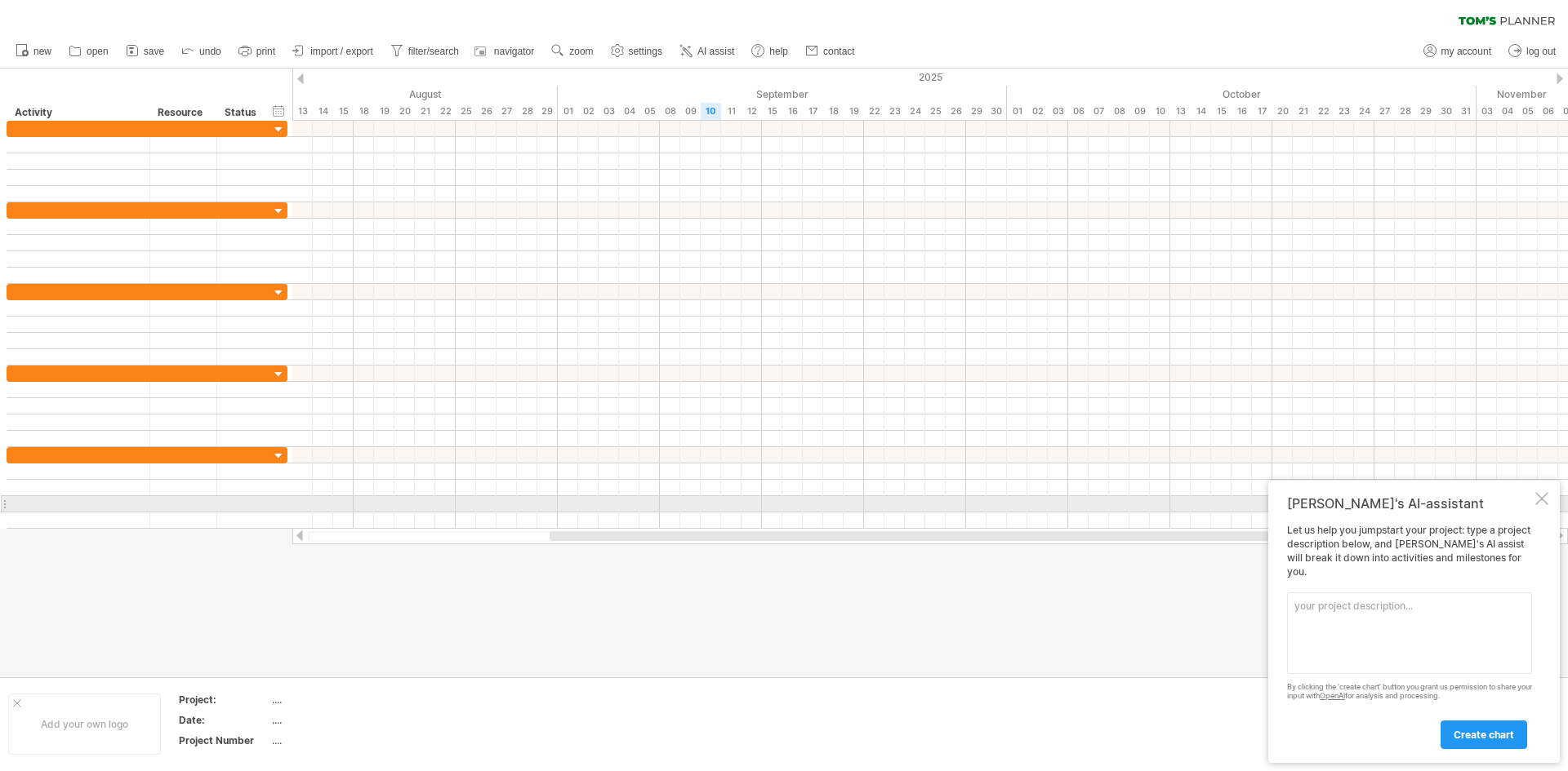
click at [1537, 505] on div at bounding box center [1542, 498] width 13 height 13
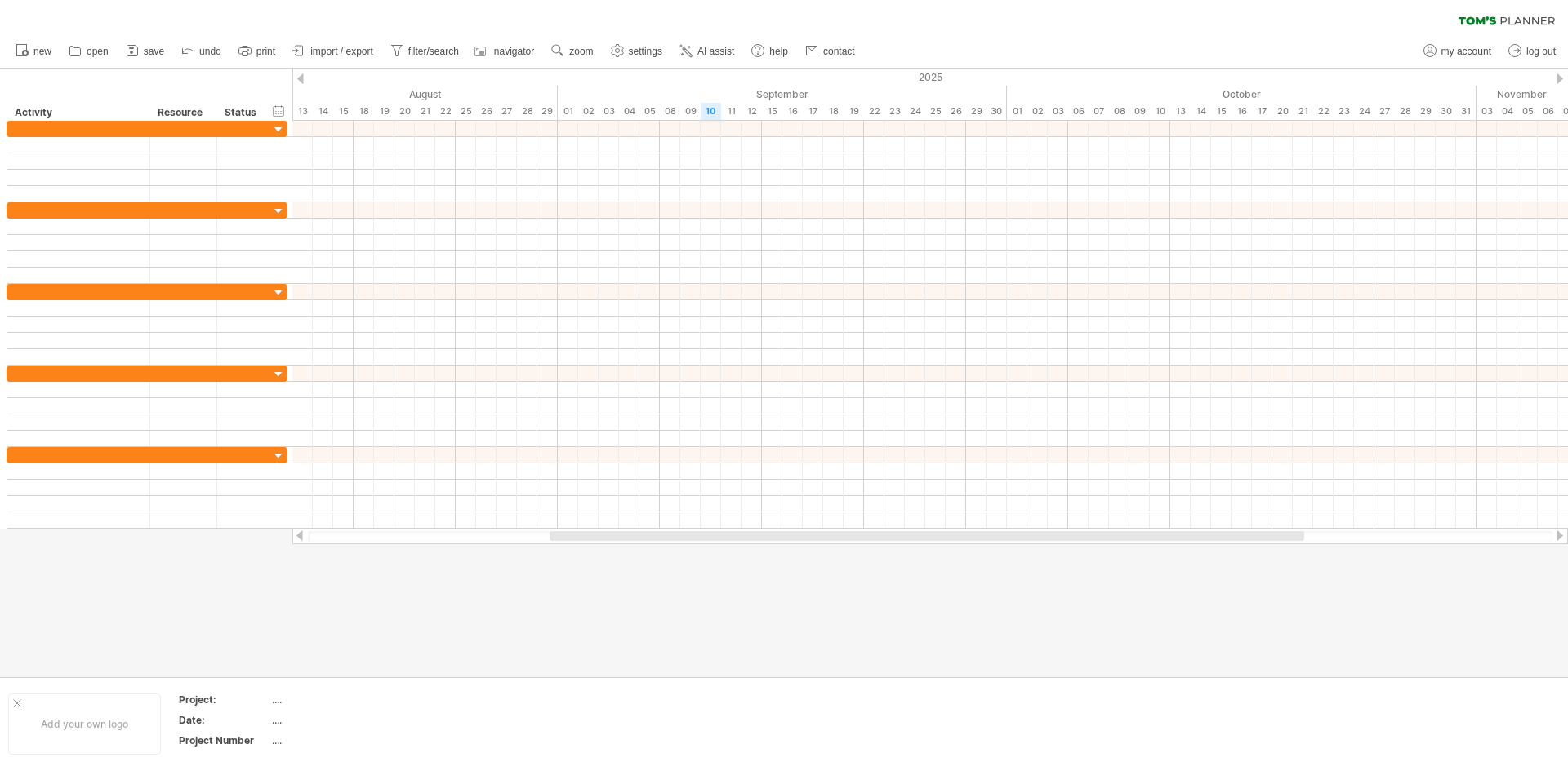
click at [584, 590] on div at bounding box center [784, 373] width 1568 height 609
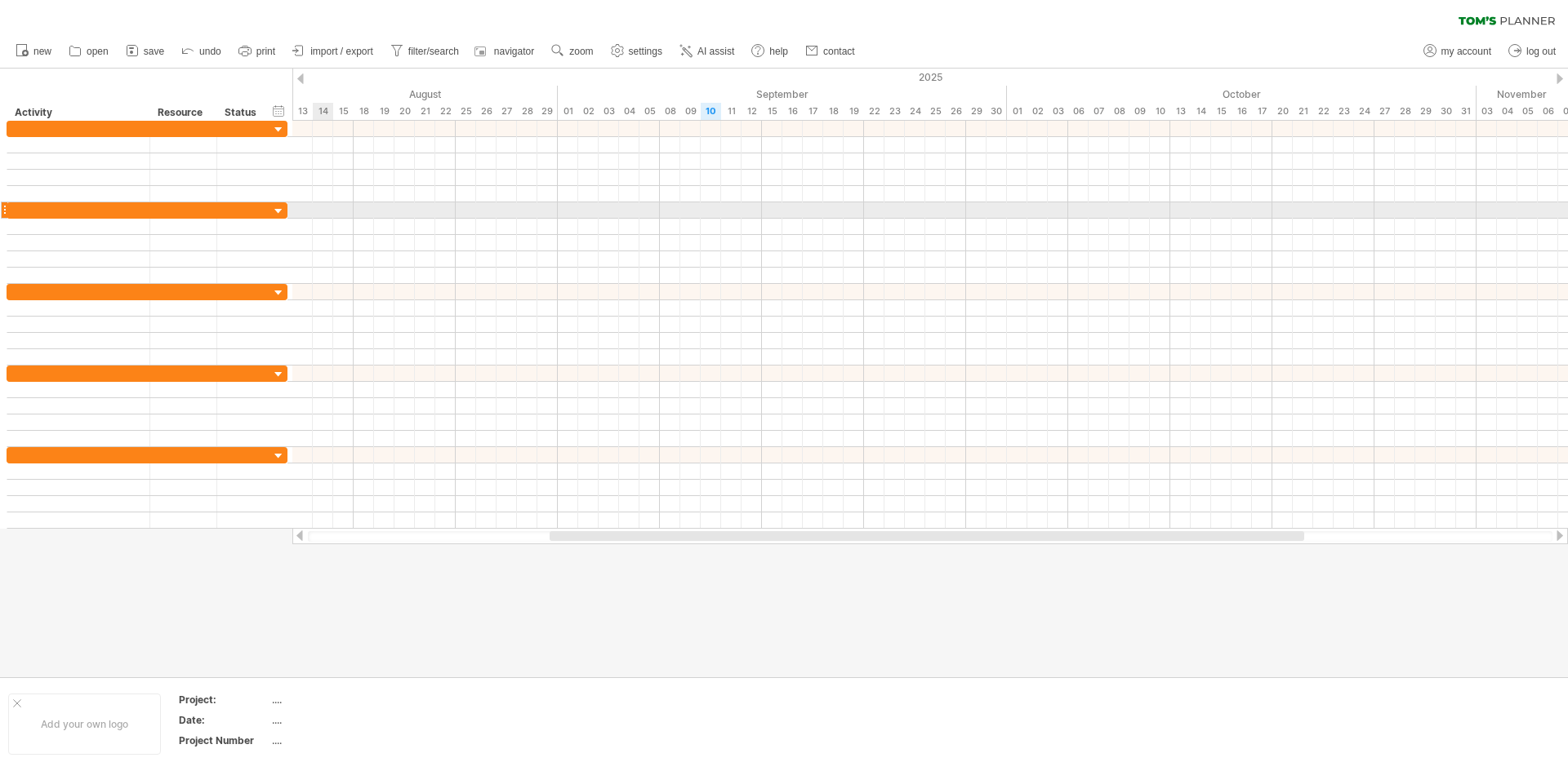
click at [331, 213] on div at bounding box center [930, 210] width 1275 height 16
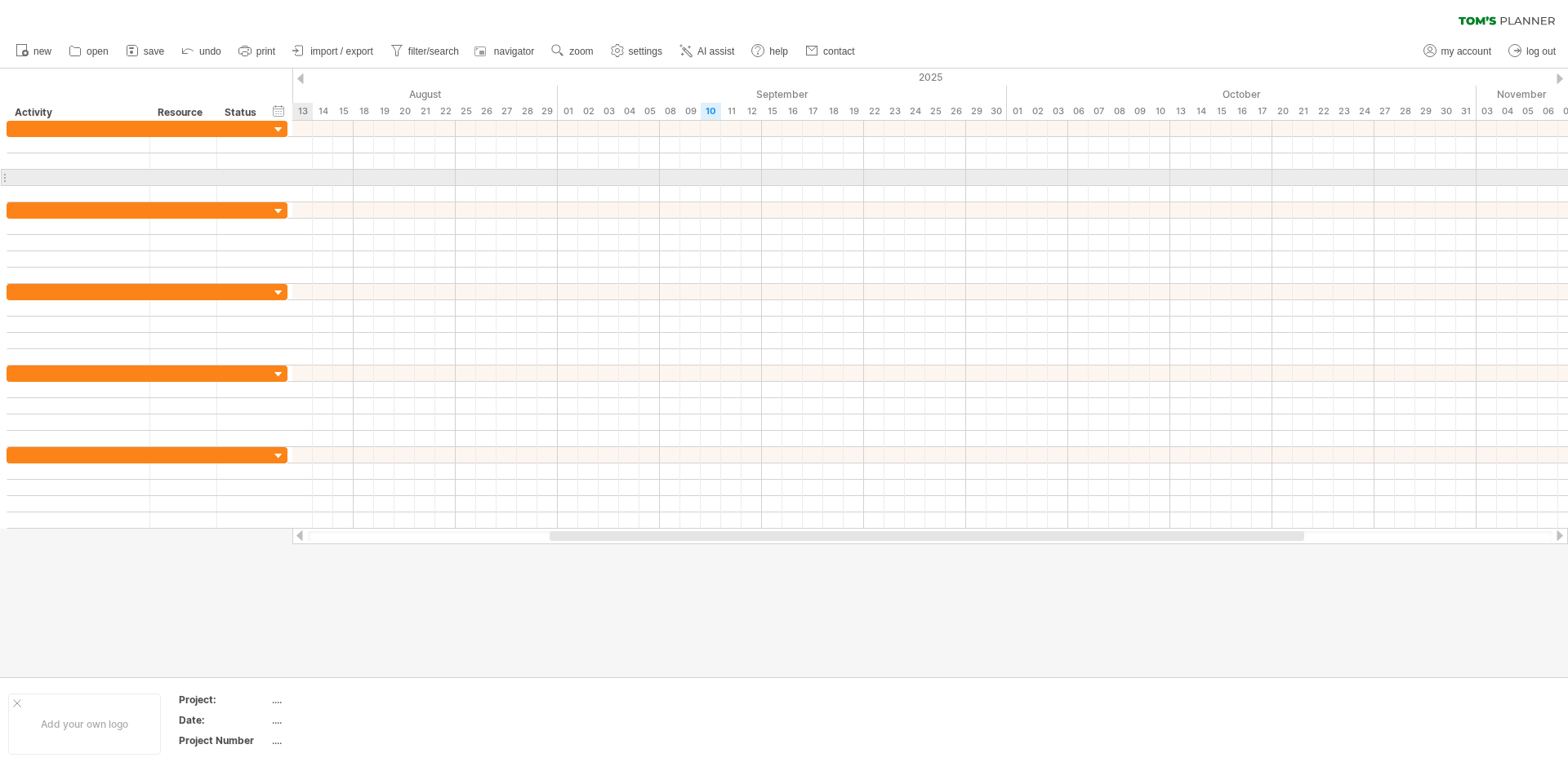
click at [300, 176] on div at bounding box center [930, 178] width 1275 height 16
click at [149, 177] on div at bounding box center [79, 177] width 143 height 15
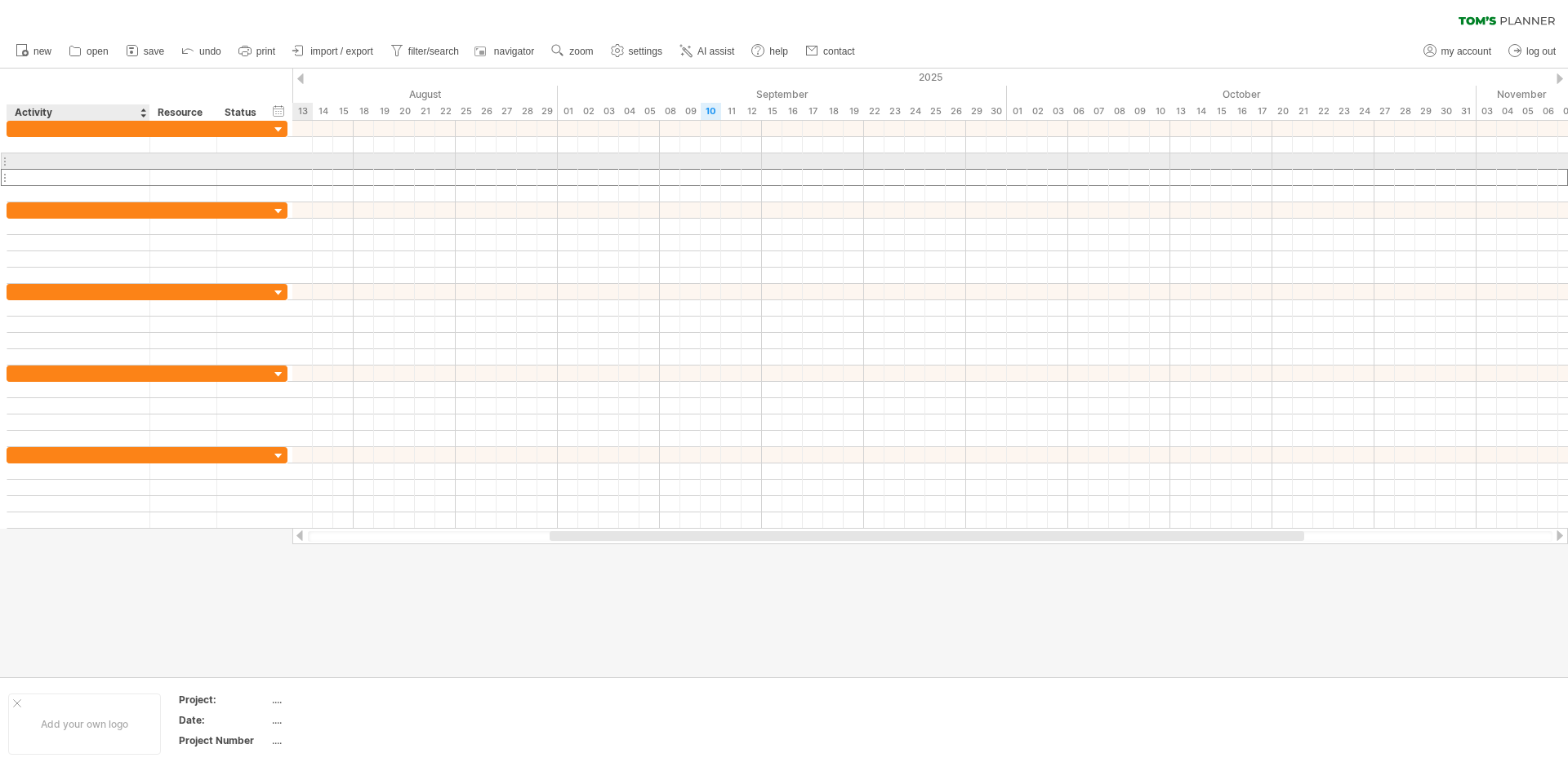
click at [94, 165] on div at bounding box center [78, 161] width 126 height 15
click at [81, 145] on div at bounding box center [78, 144] width 126 height 15
click at [64, 161] on div at bounding box center [78, 161] width 126 height 15
type input "*"
click at [0, 0] on input "*" at bounding box center [0, 0] width 0 height 0
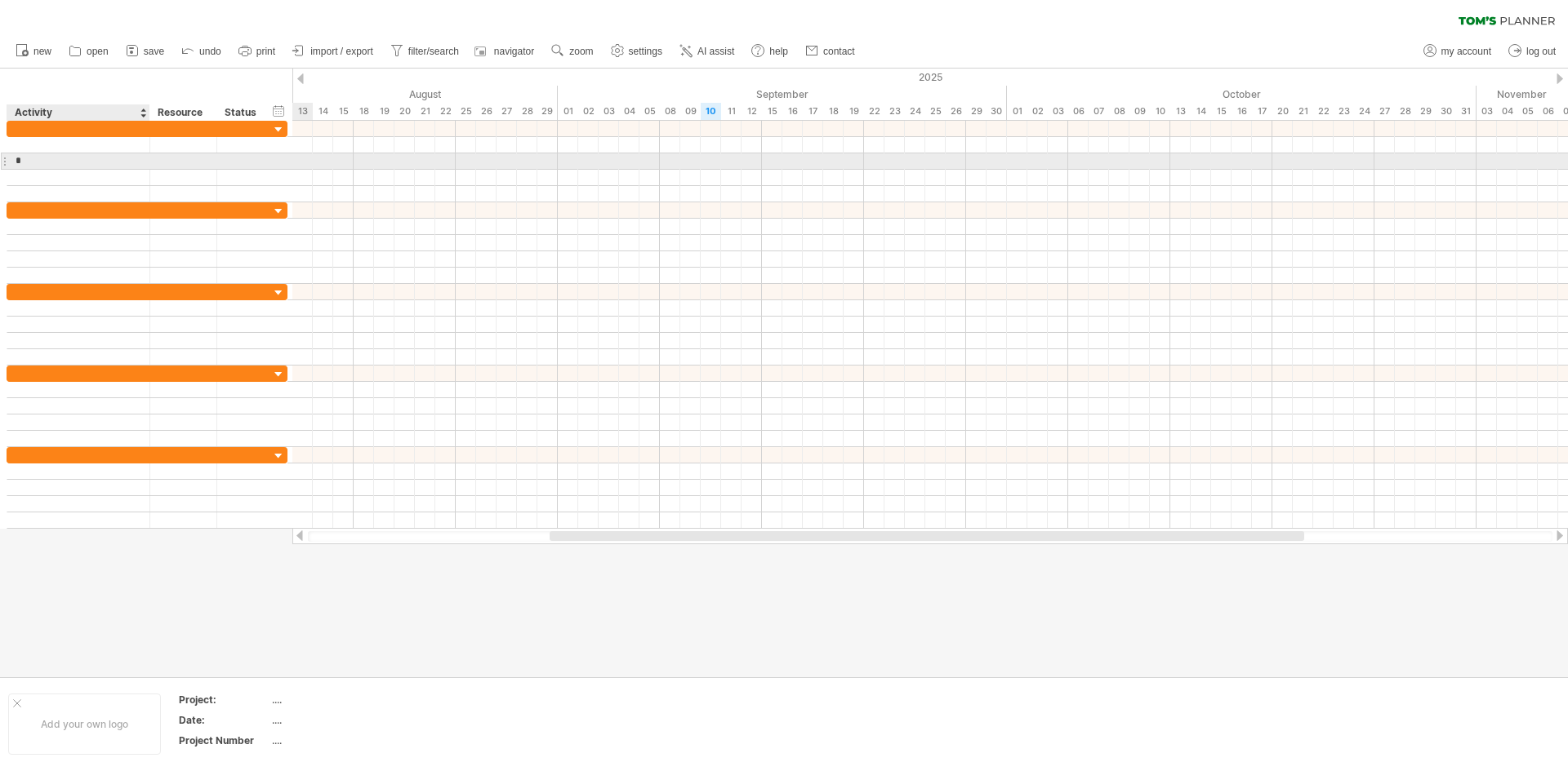
type input "*"
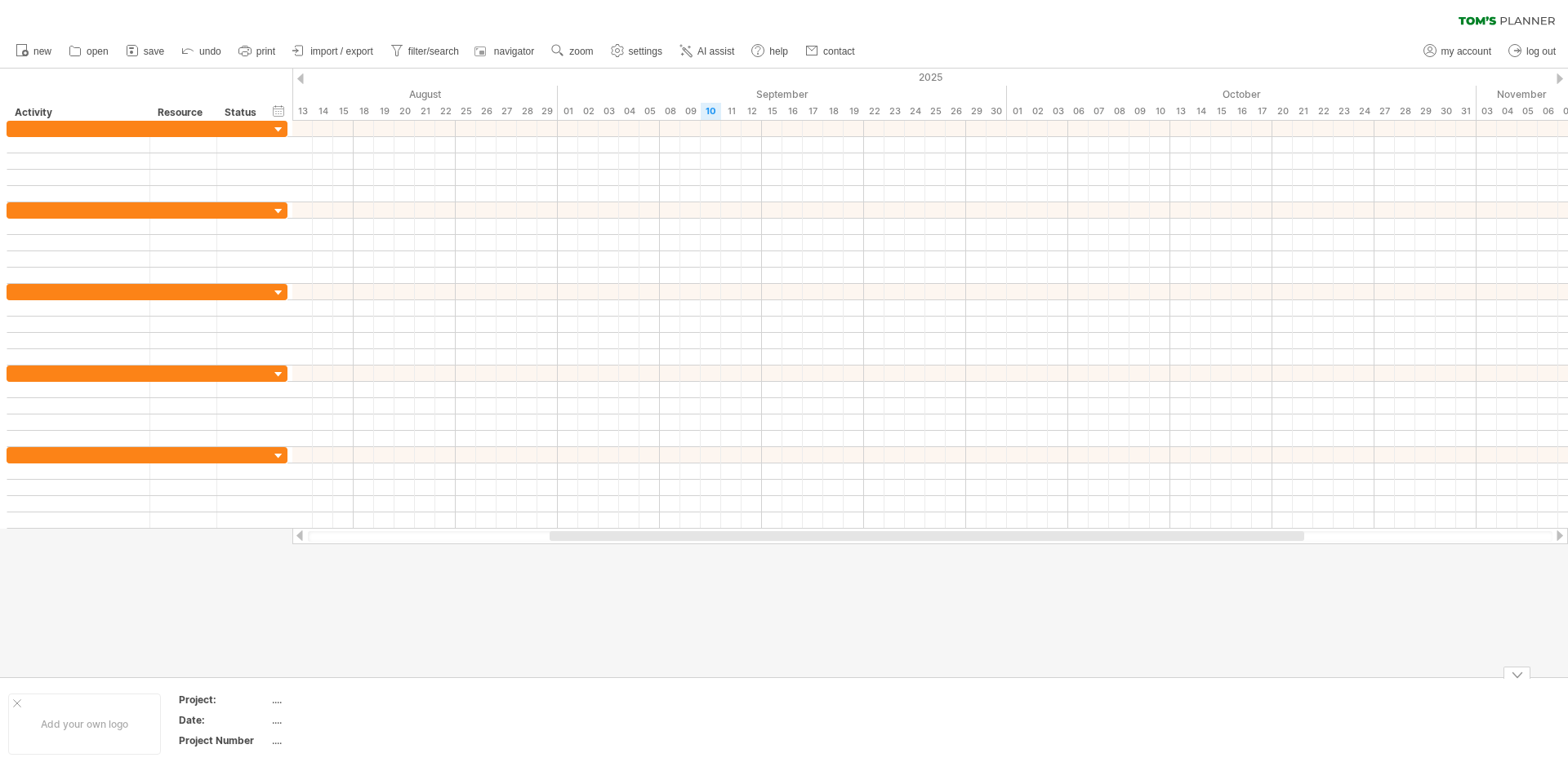
click at [1101, 682] on div "Add your own logo Project: .... Date: .... Project Number ...." at bounding box center [784, 724] width 1568 height 93
